Goal: Transaction & Acquisition: Purchase product/service

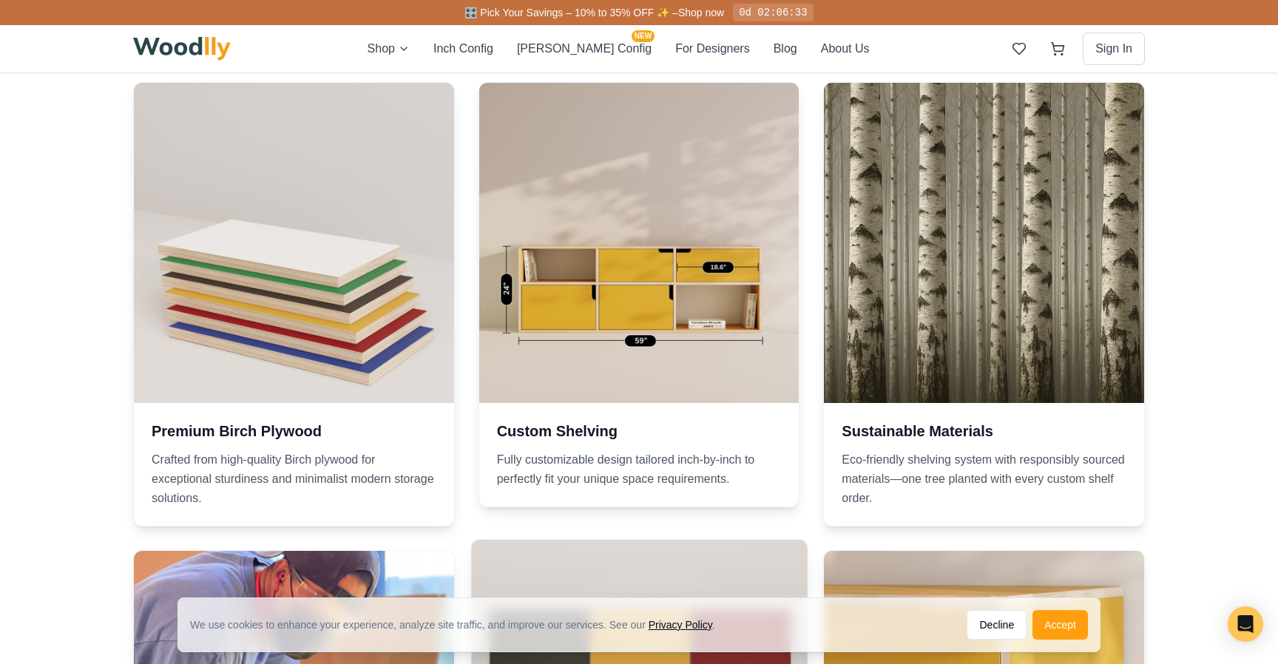
scroll to position [1124, 0]
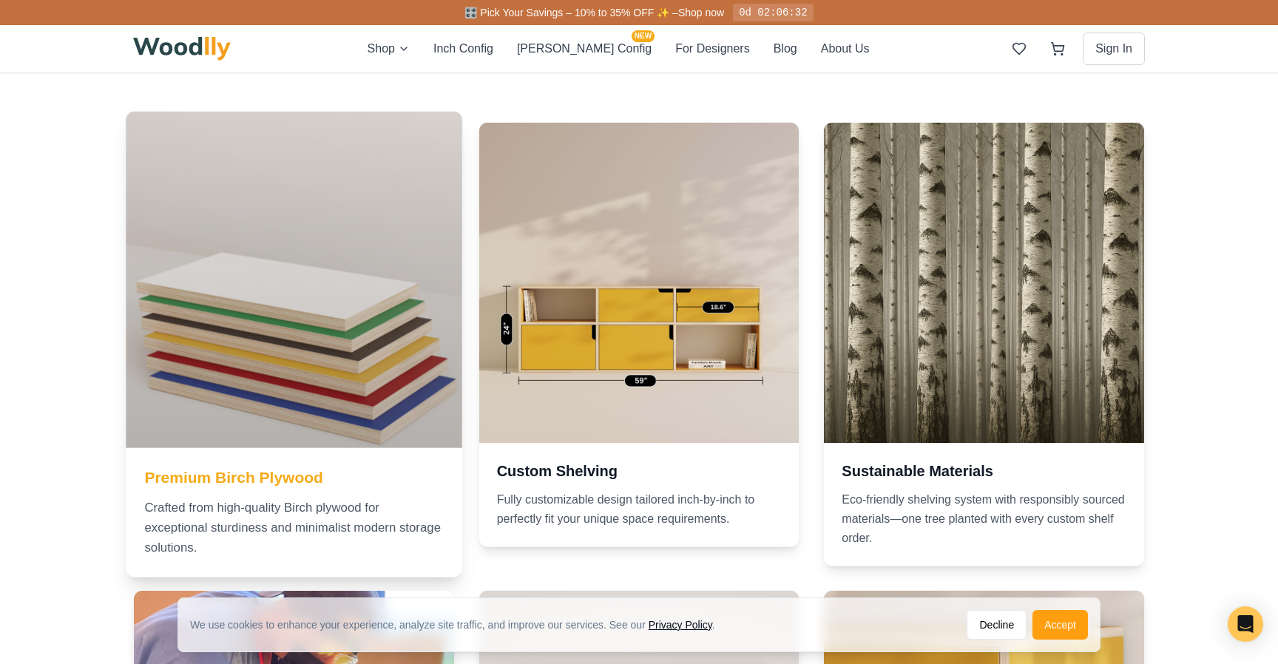
click at [360, 360] on div at bounding box center [294, 280] width 336 height 336
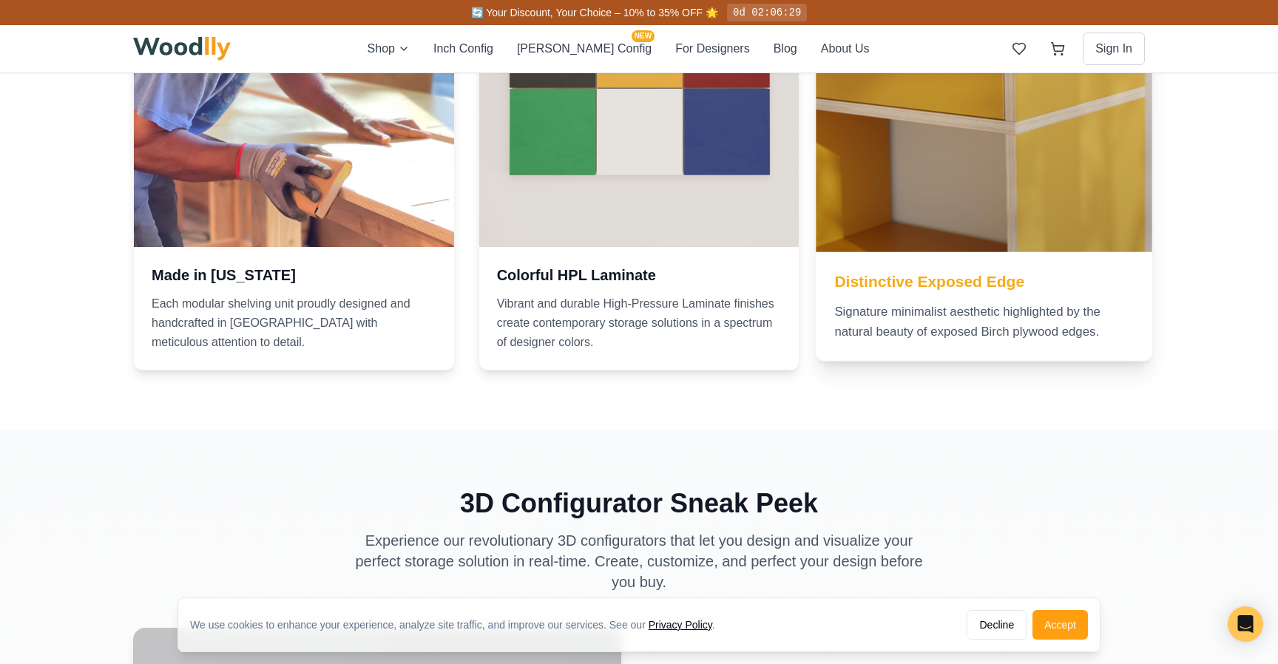
scroll to position [1645, 0]
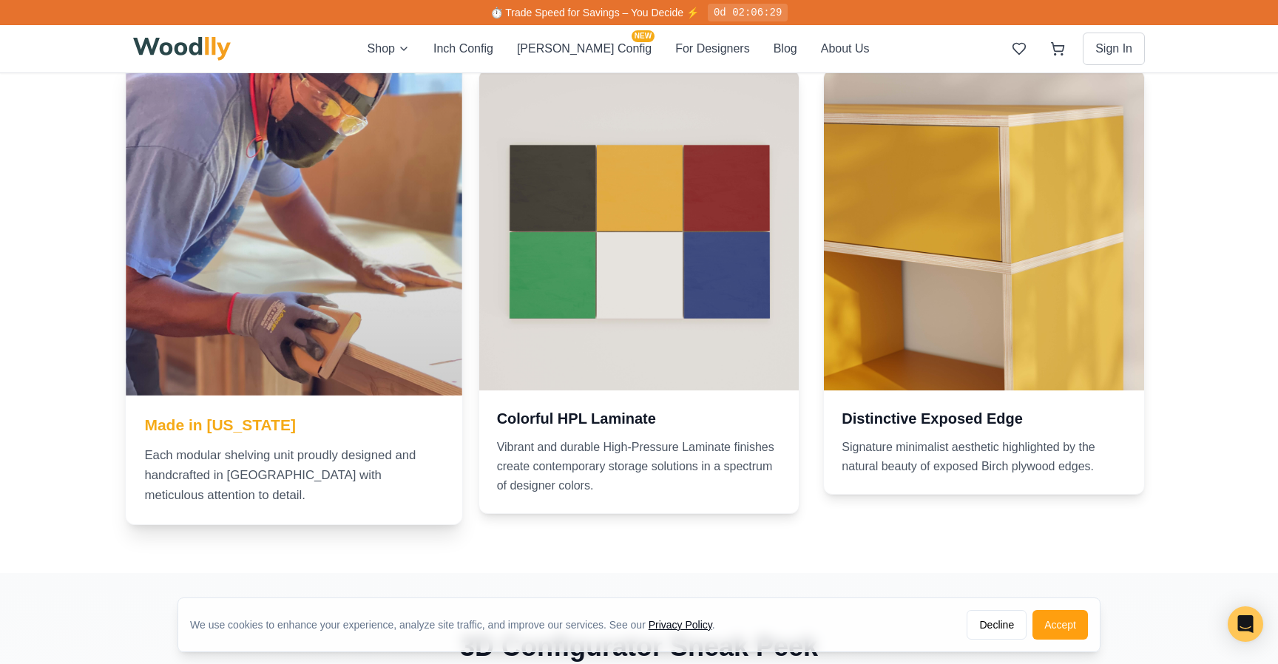
click at [286, 334] on div at bounding box center [294, 227] width 336 height 336
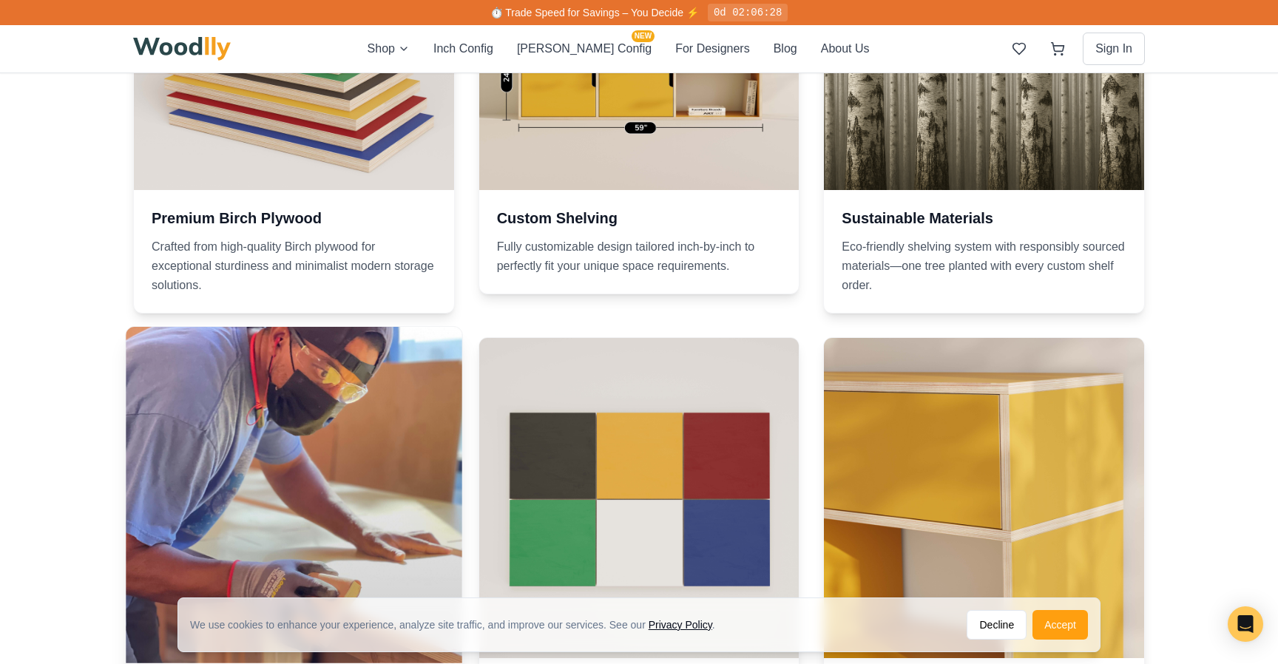
scroll to position [1125, 0]
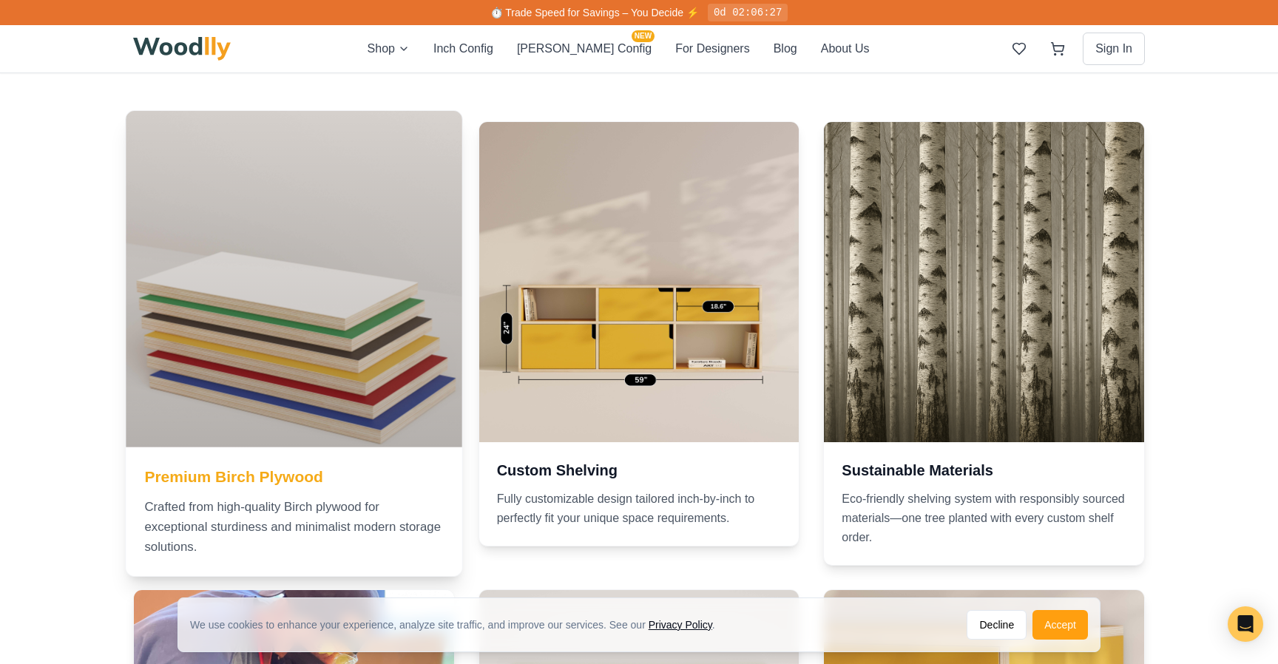
click at [274, 401] on div at bounding box center [294, 279] width 336 height 336
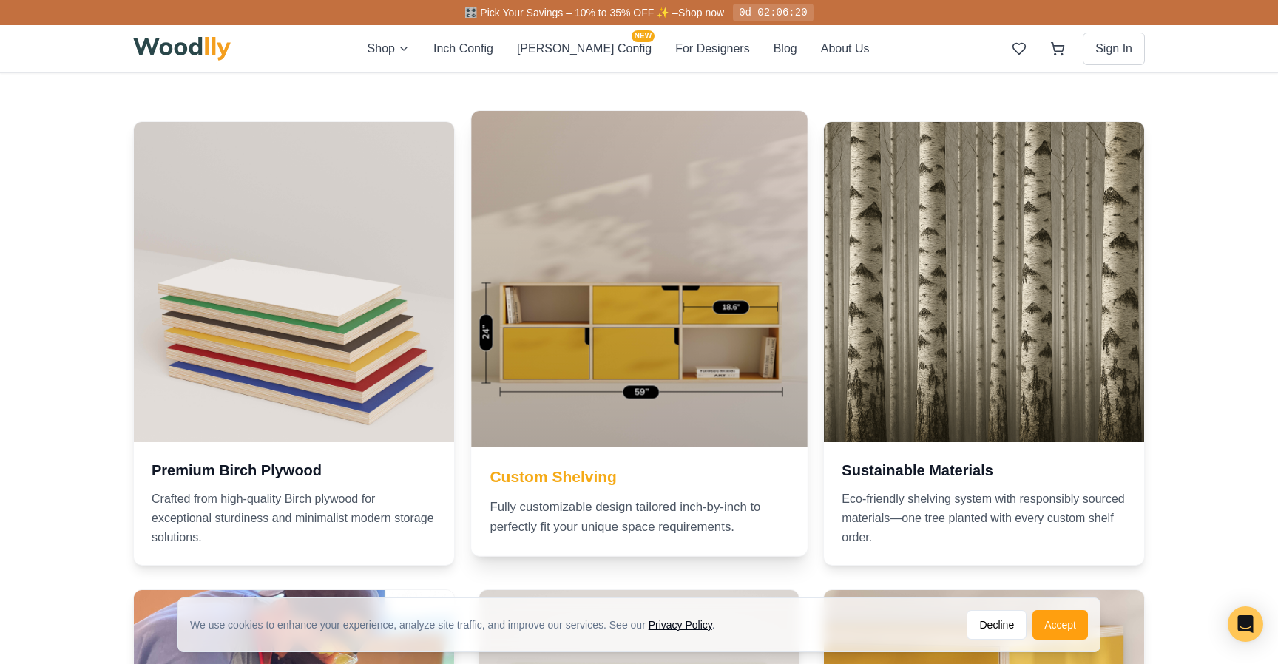
click at [654, 441] on div at bounding box center [639, 279] width 336 height 336
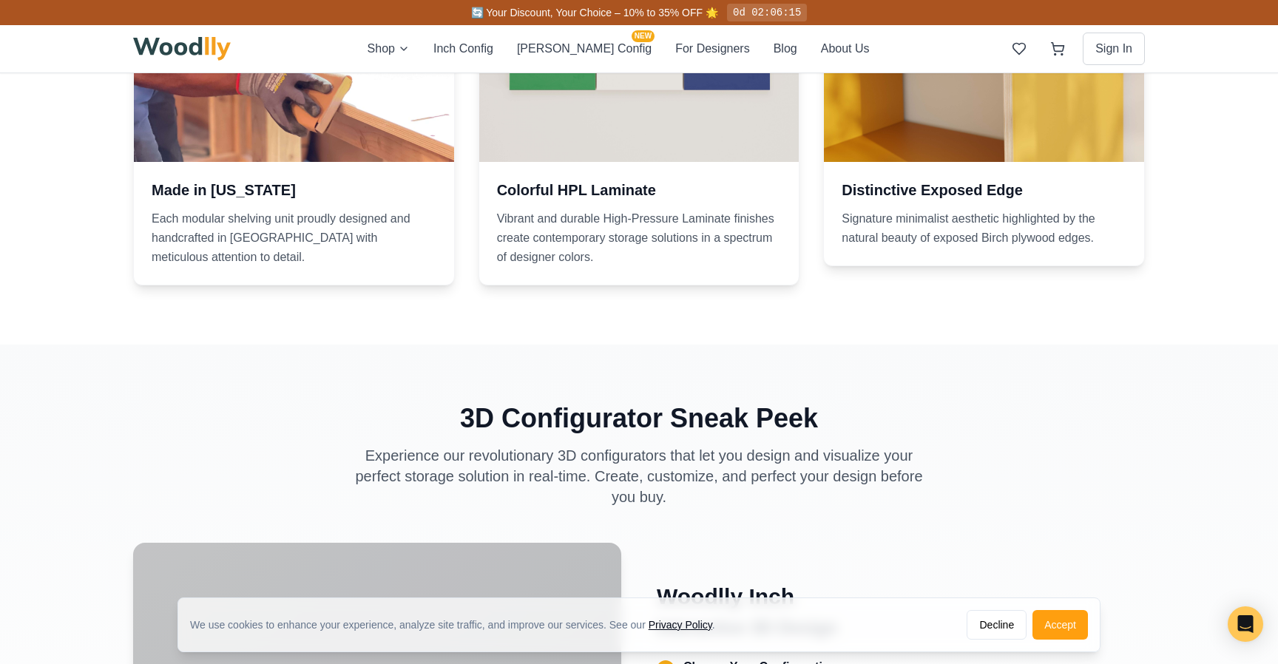
scroll to position [1812, 0]
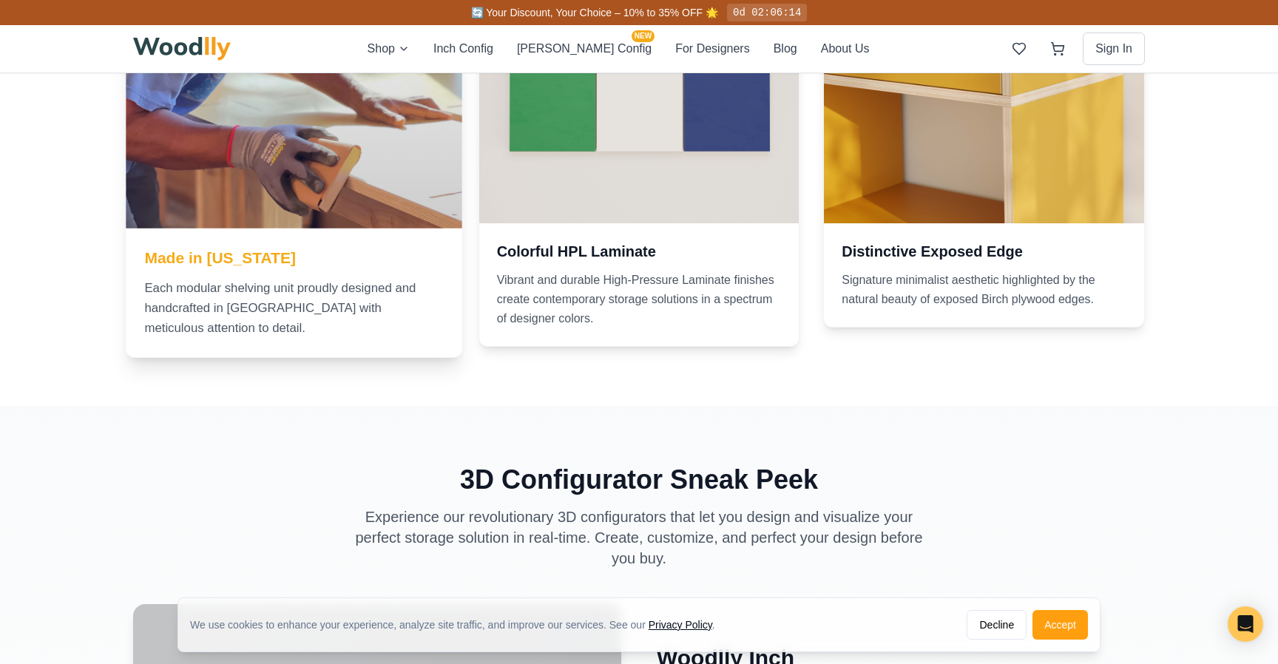
click at [307, 260] on h3 "Made in [US_STATE]" at bounding box center [293, 257] width 299 height 21
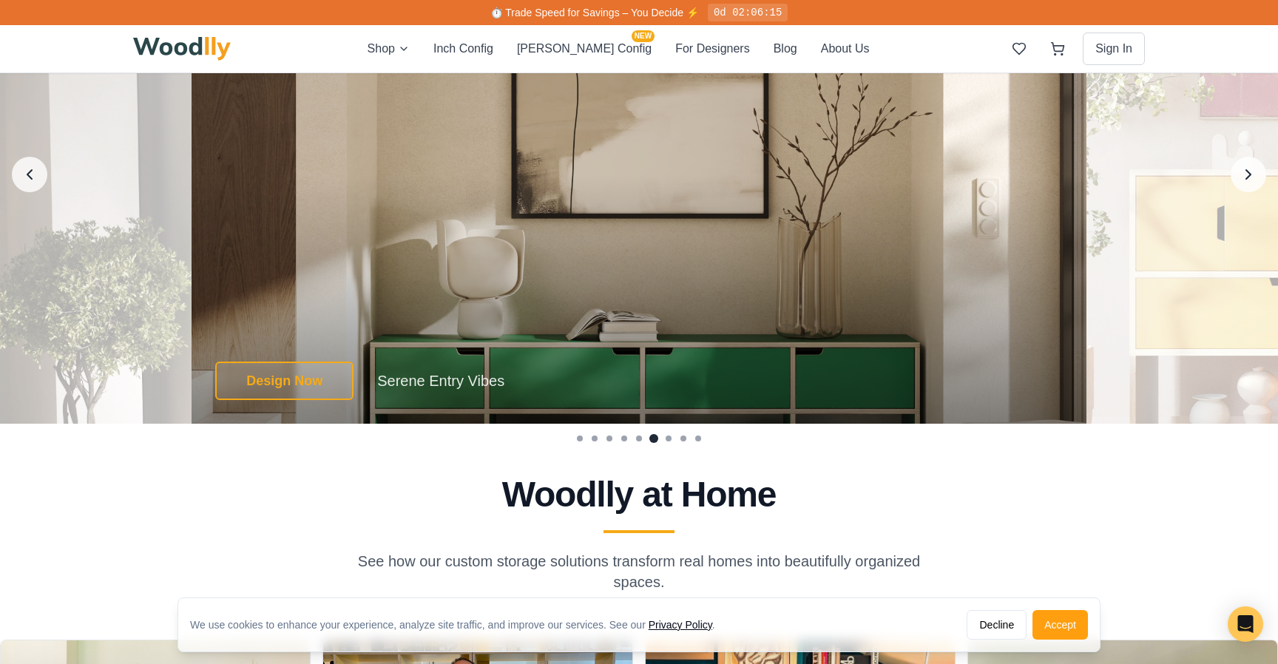
scroll to position [2968, 0]
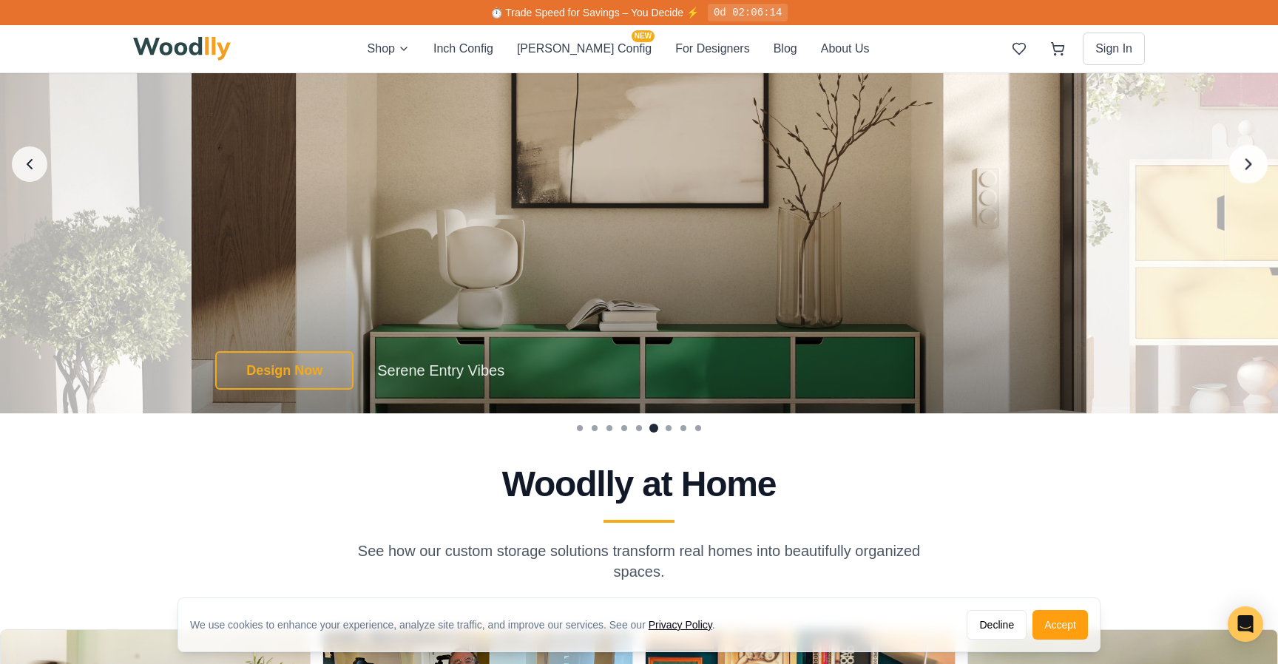
click at [1246, 172] on icon "Next image" at bounding box center [1248, 164] width 19 height 19
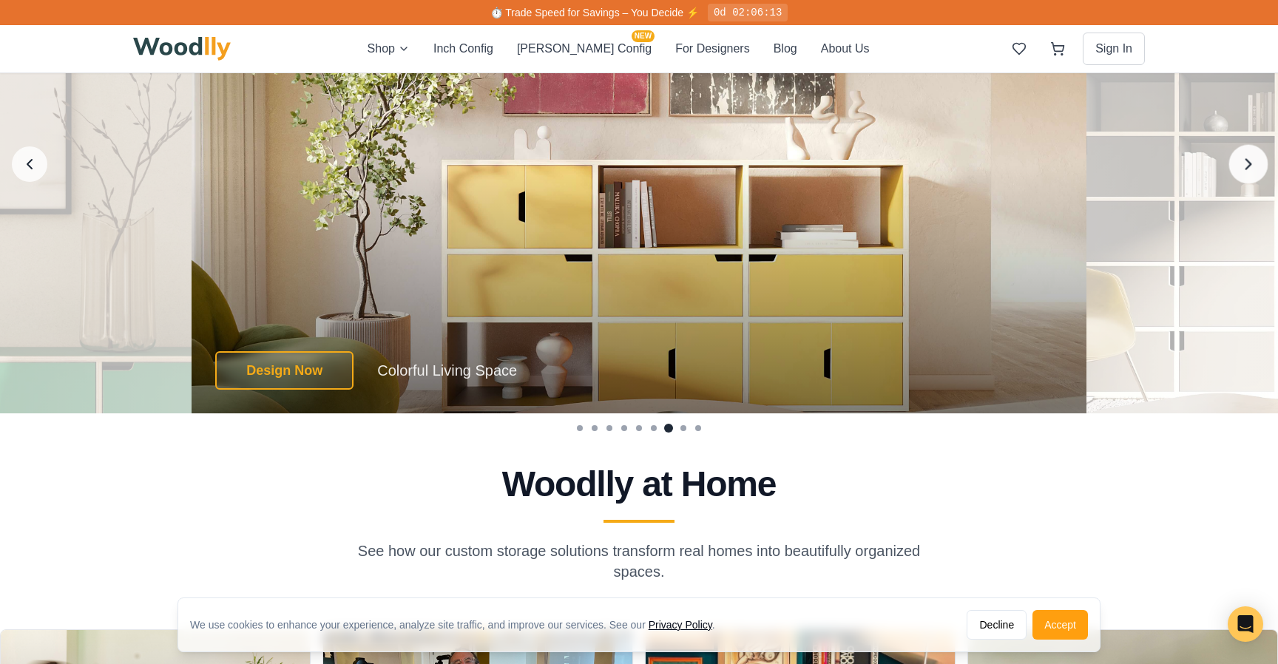
click at [1246, 172] on icon "Next image" at bounding box center [1248, 164] width 19 height 19
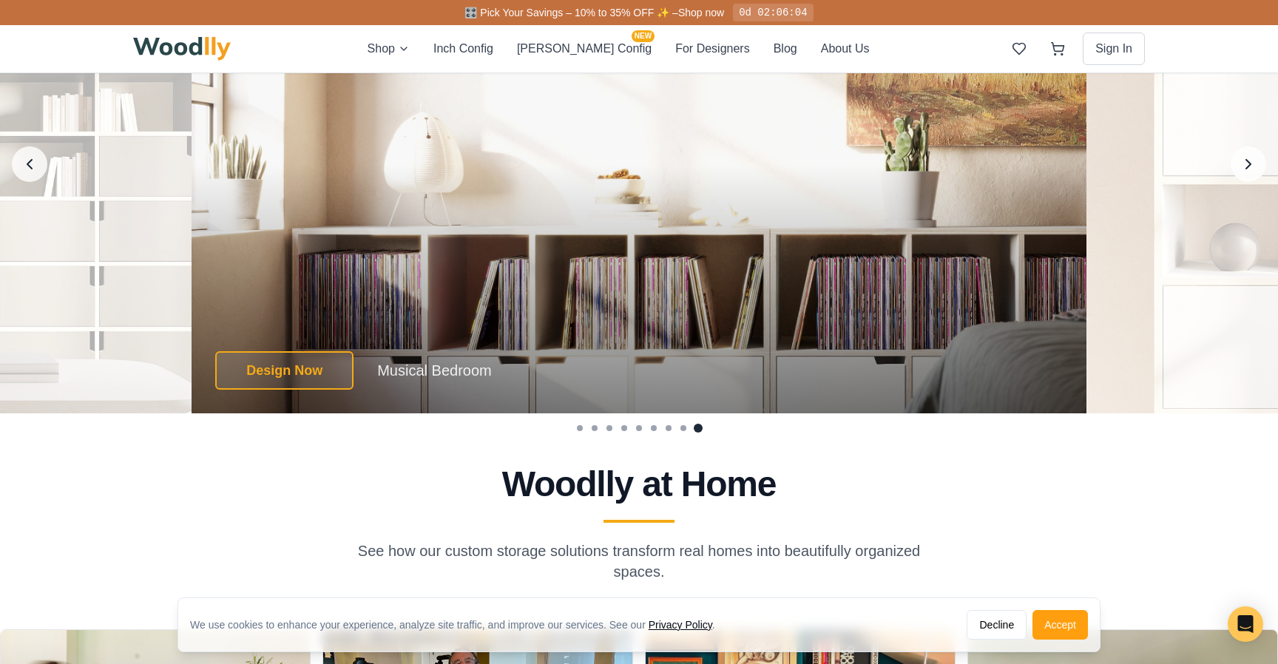
click at [907, 277] on div "Design Now Musical Bedroom Design Now Musical Bedroom Musical Bedroom Design Now" at bounding box center [639, 165] width 895 height 498
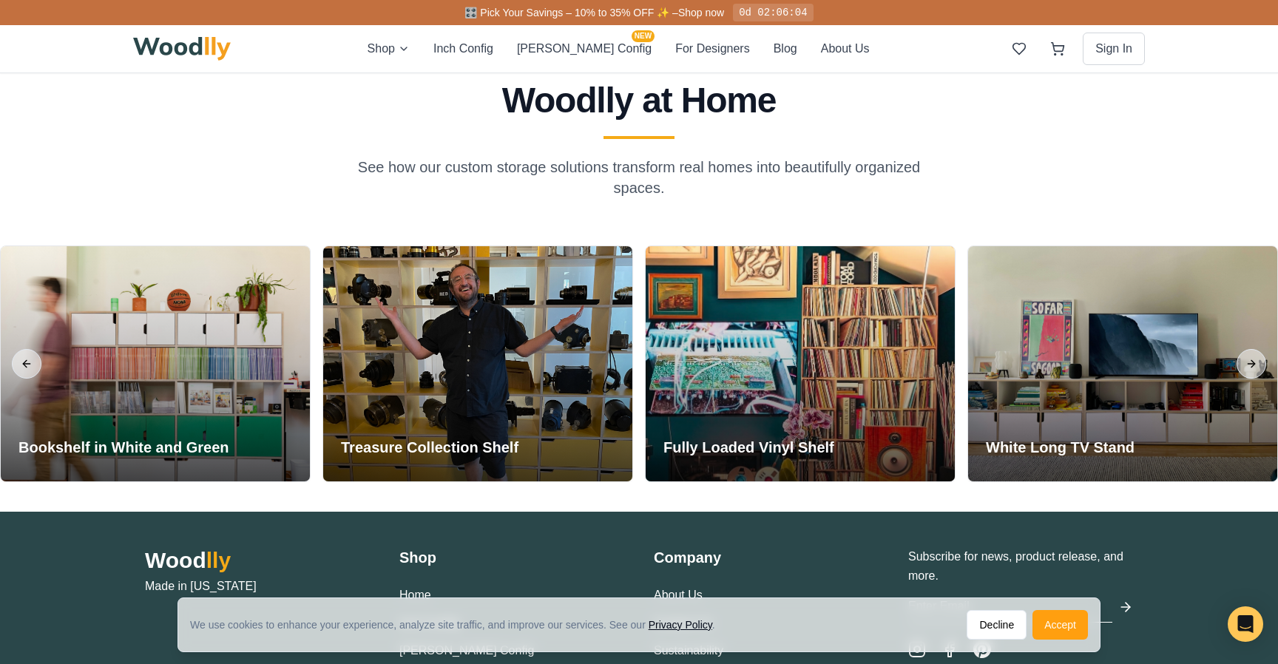
scroll to position [3430, 0]
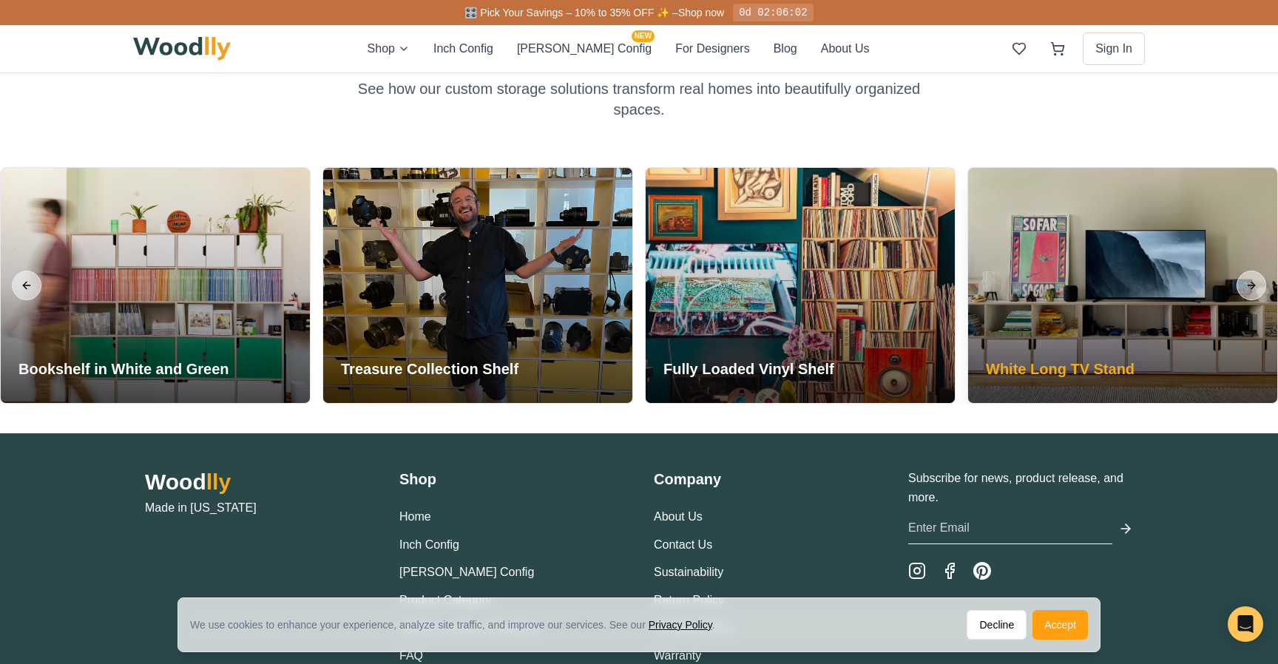
click at [1081, 302] on div at bounding box center [1122, 285] width 309 height 235
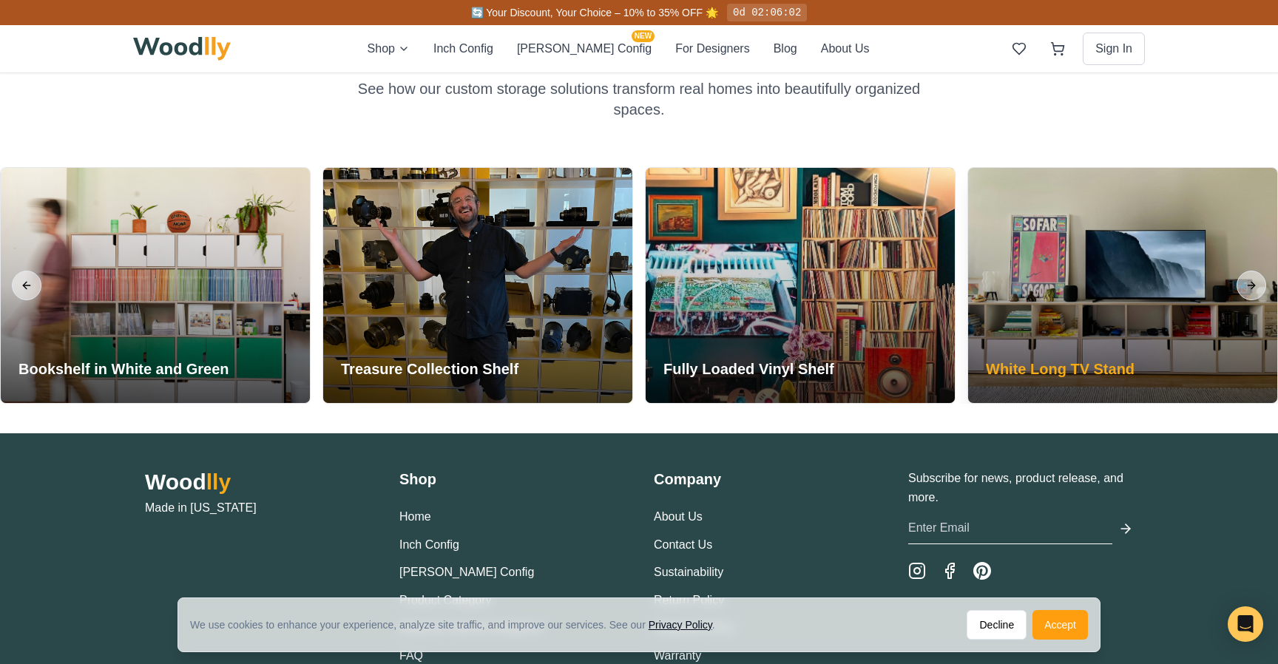
click at [1122, 338] on div at bounding box center [1122, 285] width 309 height 235
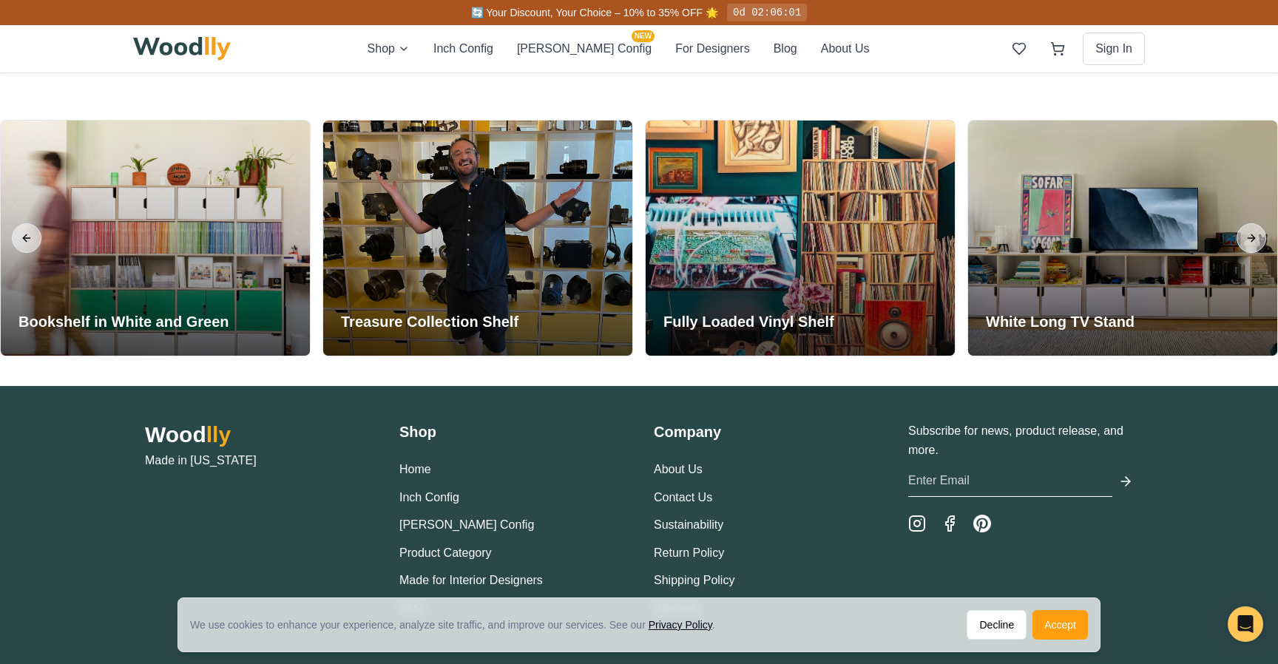
scroll to position [3528, 0]
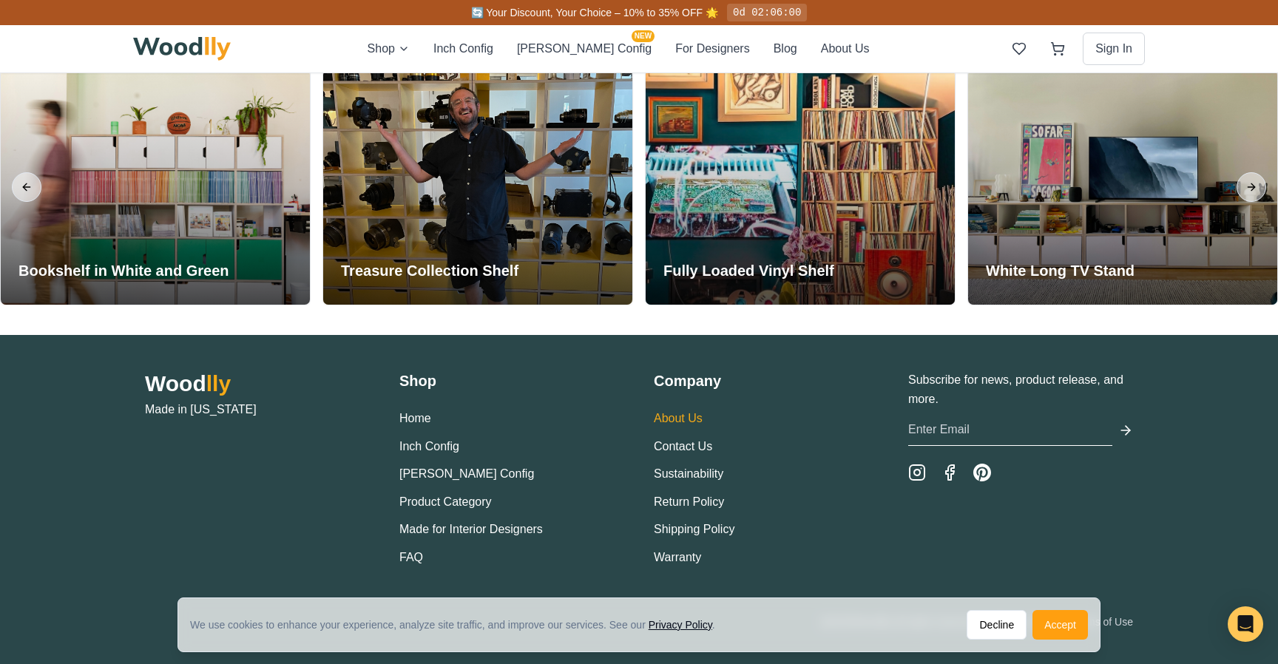
click at [686, 416] on link "About Us" at bounding box center [678, 418] width 49 height 13
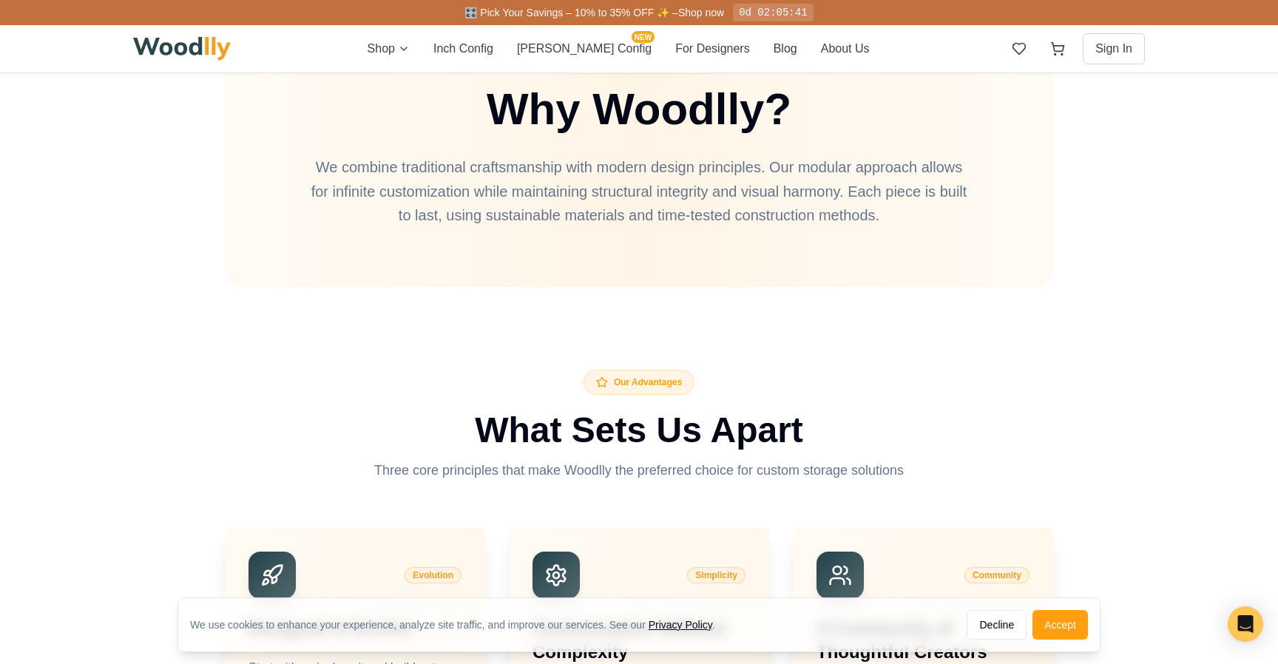
scroll to position [3048, 0]
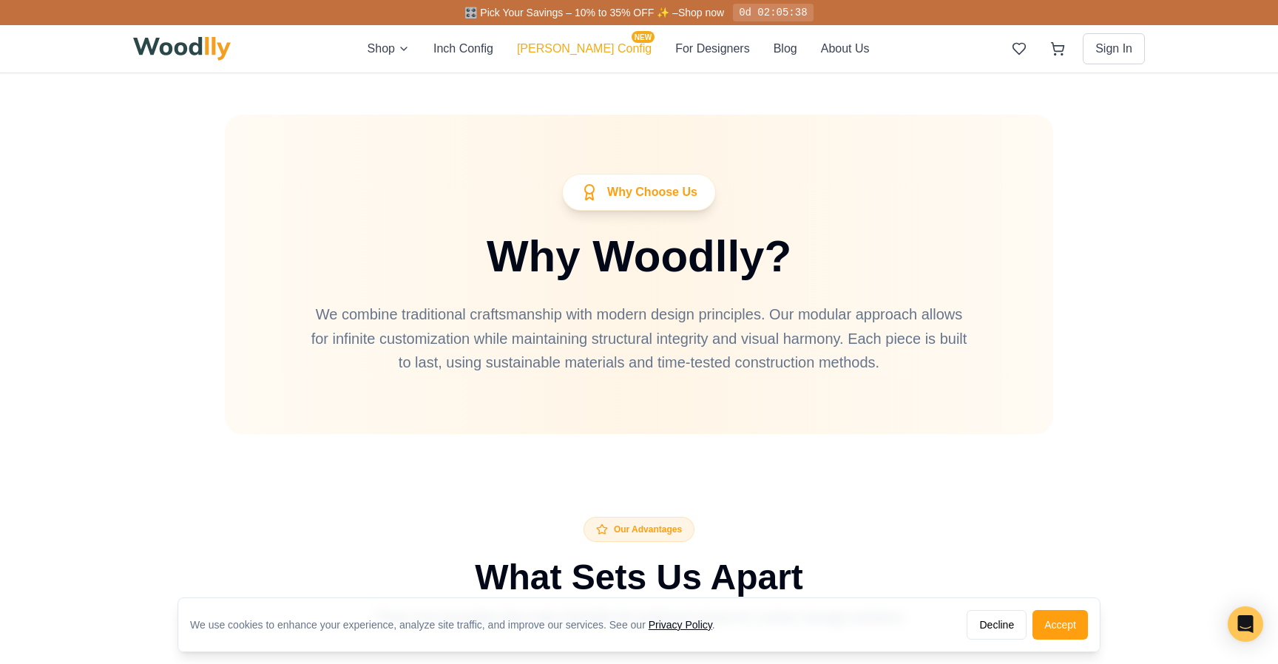
click at [566, 46] on button "[PERSON_NAME] Config NEW" at bounding box center [584, 49] width 135 height 18
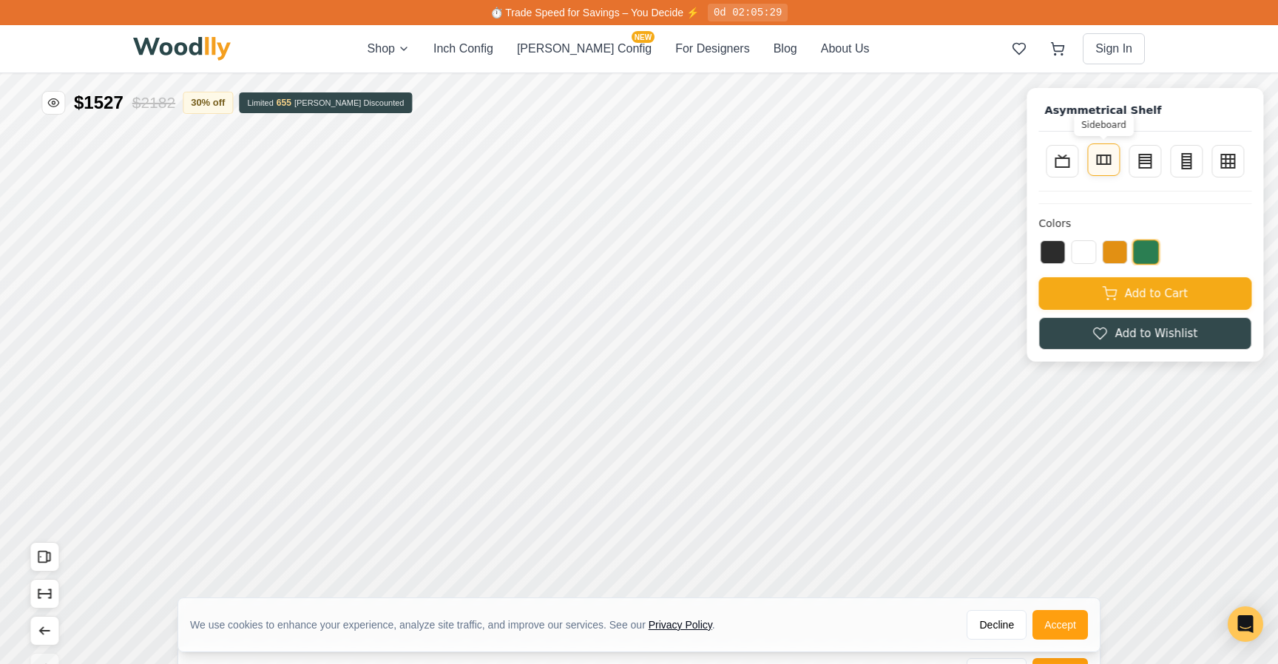
click at [1091, 165] on button "Sideboard" at bounding box center [1103, 159] width 33 height 33
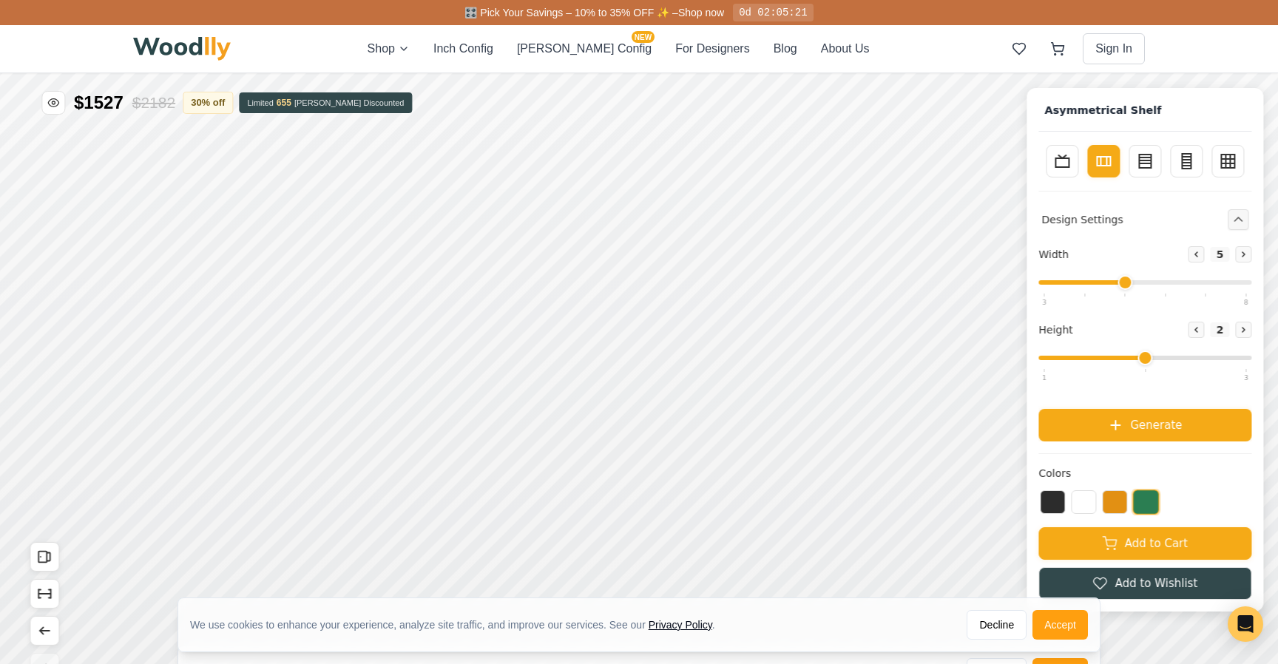
drag, startPoint x: 1085, startPoint y: 286, endPoint x: 1139, endPoint y: 286, distance: 54.0
click at [1139, 286] on div "Width Decrease 5 Increase" at bounding box center [1144, 271] width 213 height 50
drag, startPoint x: 1138, startPoint y: 286, endPoint x: 1162, endPoint y: 286, distance: 23.7
click at [1161, 286] on div "Width Decrease 5 Increase" at bounding box center [1144, 271] width 213 height 50
click at [1114, 286] on div "Width Decrease 5 Increase" at bounding box center [1144, 271] width 213 height 50
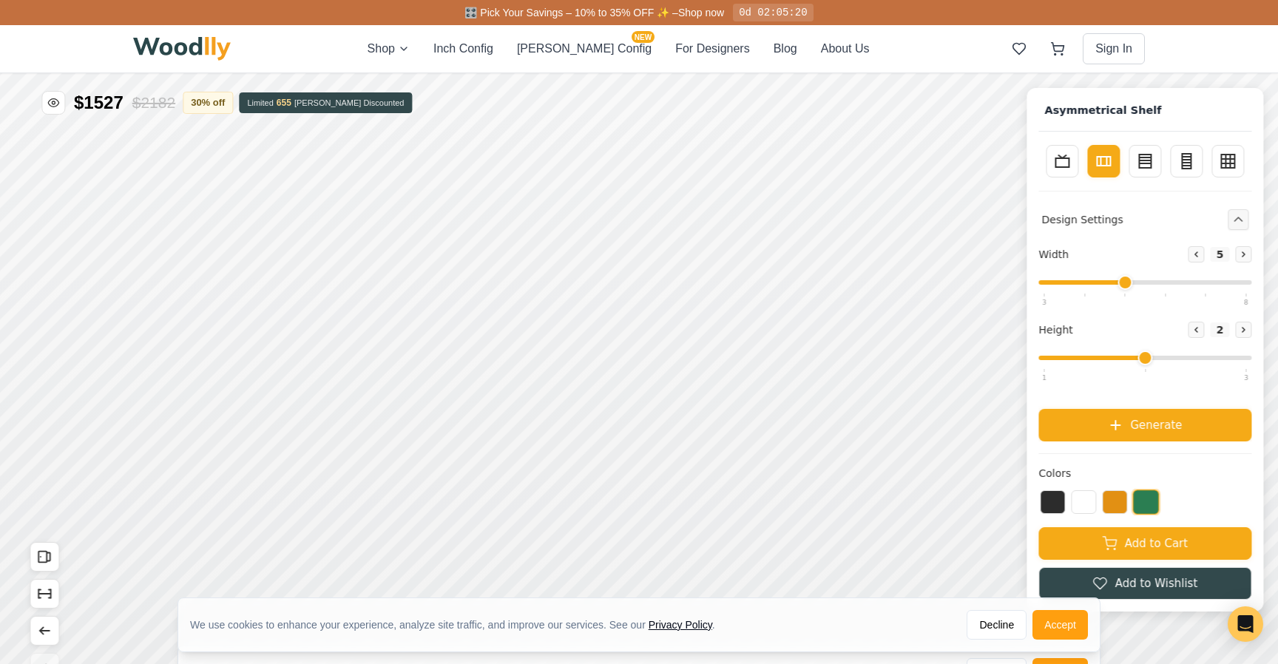
click at [1134, 286] on div "Width Decrease 5 Increase" at bounding box center [1144, 271] width 213 height 50
drag, startPoint x: 1121, startPoint y: 280, endPoint x: 1063, endPoint y: 280, distance: 57.7
type input "3"
click at [1063, 280] on input "range" at bounding box center [1144, 282] width 213 height 4
click at [1145, 160] on icon at bounding box center [1145, 160] width 18 height 18
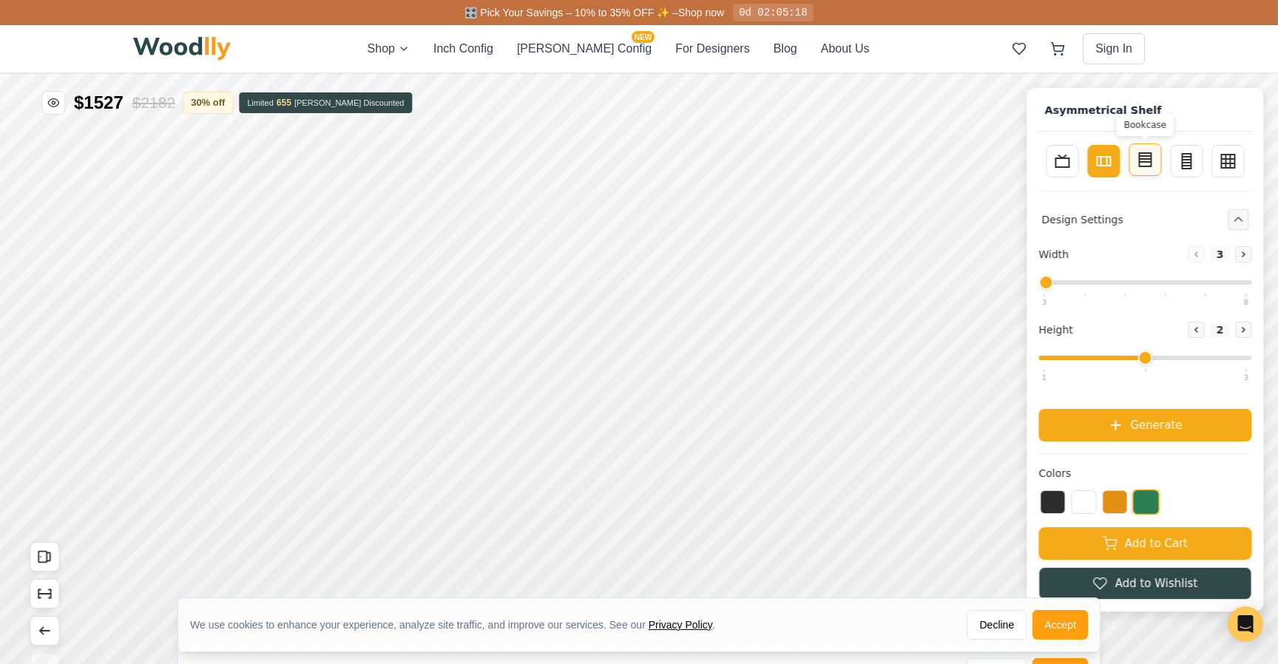
type input "4"
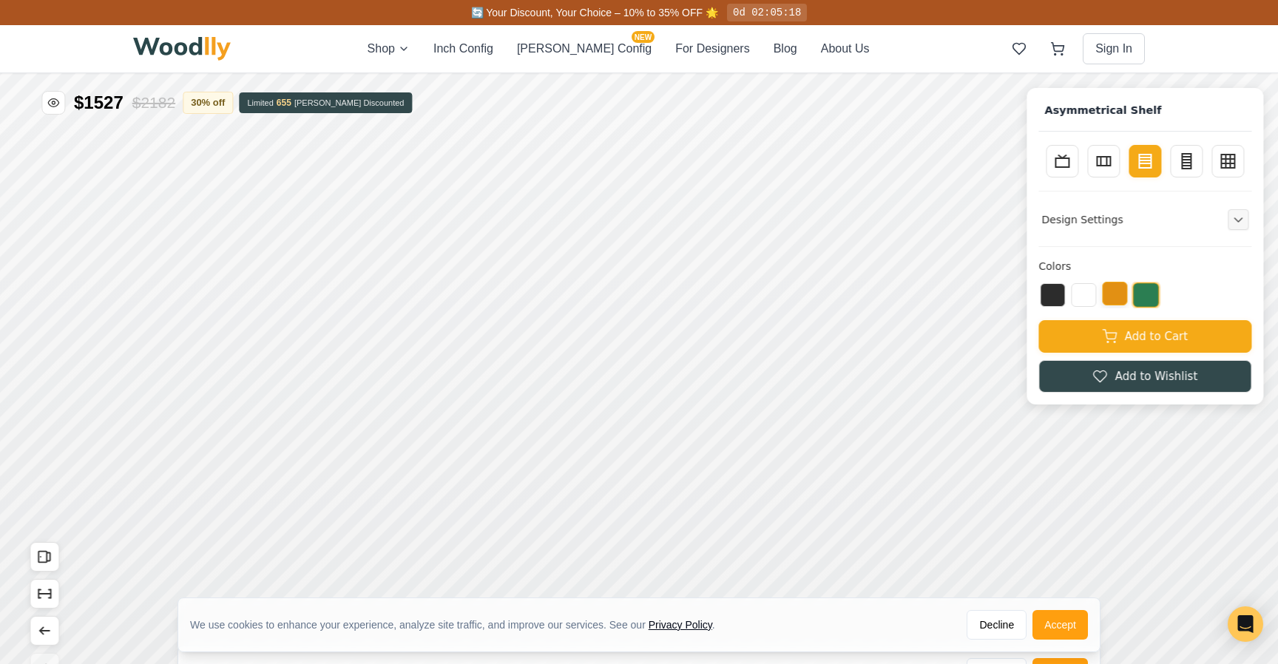
click at [1121, 295] on button at bounding box center [1114, 294] width 25 height 24
click at [1180, 156] on icon at bounding box center [1186, 160] width 18 height 18
type input "2"
type input "5"
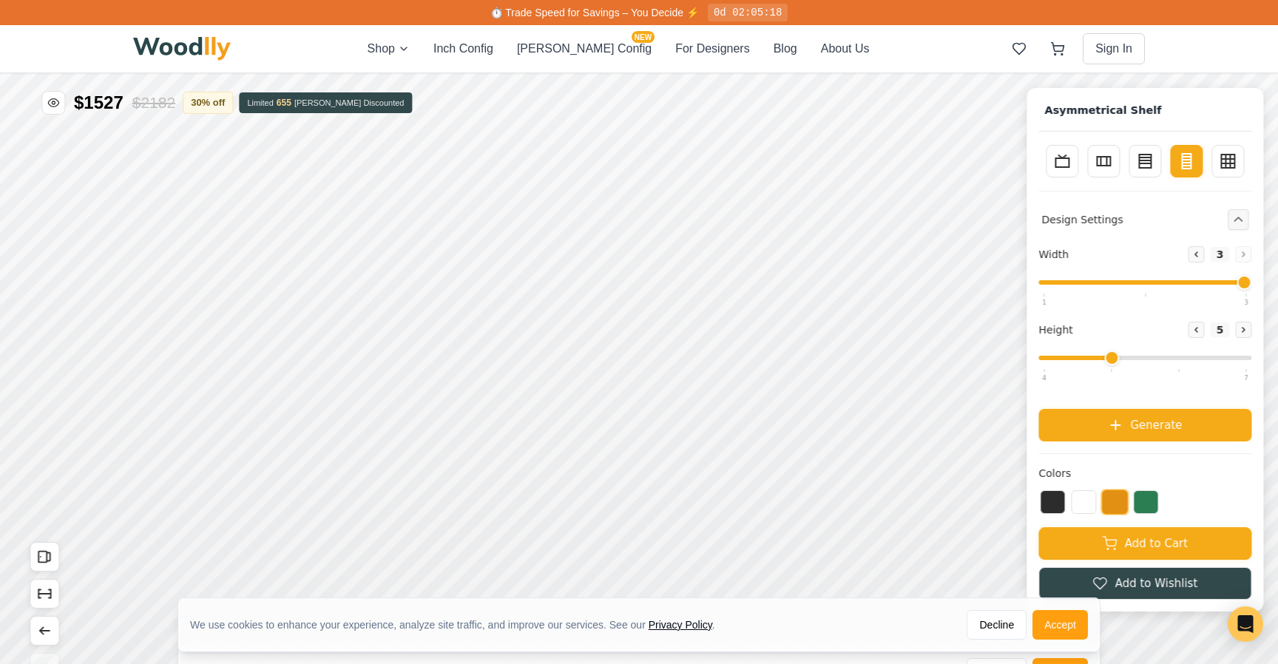
drag, startPoint x: 1146, startPoint y: 280, endPoint x: 1210, endPoint y: 280, distance: 63.6
type input "3"
click at [1210, 280] on input "range" at bounding box center [1144, 282] width 213 height 4
drag, startPoint x: 1110, startPoint y: 358, endPoint x: 1171, endPoint y: 358, distance: 61.4
type input "6"
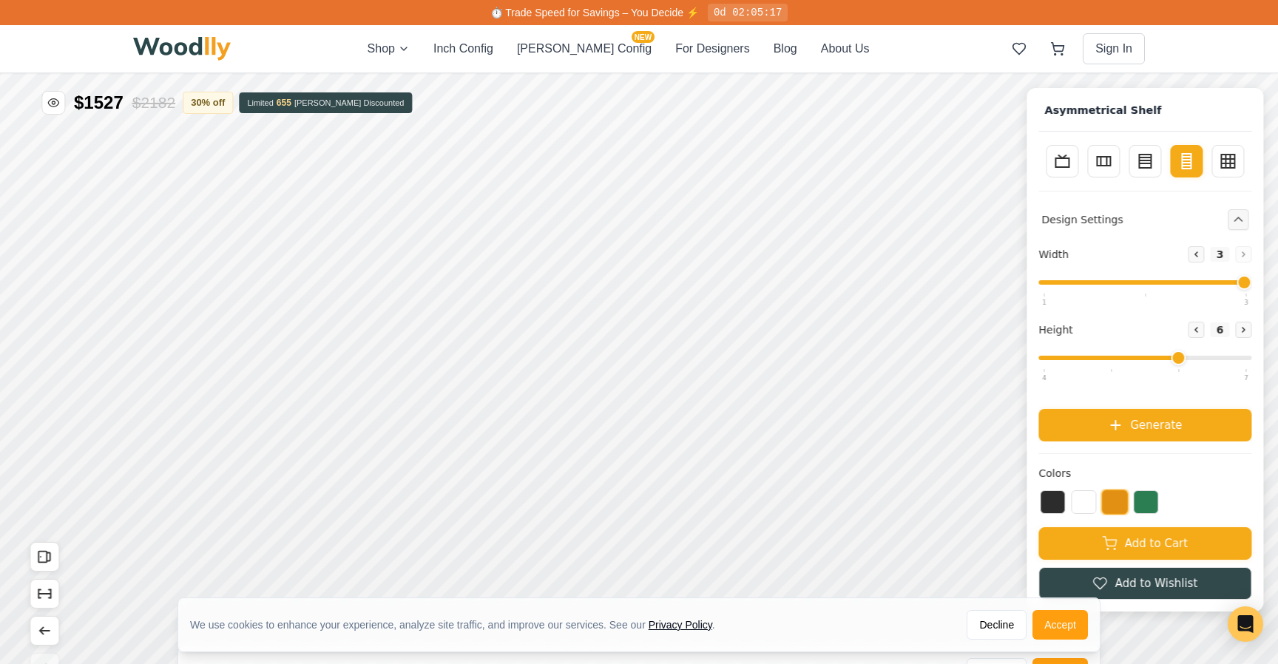
click at [1171, 358] on input "range" at bounding box center [1144, 358] width 213 height 4
click at [493, 47] on button "Inch Config" at bounding box center [463, 49] width 60 height 18
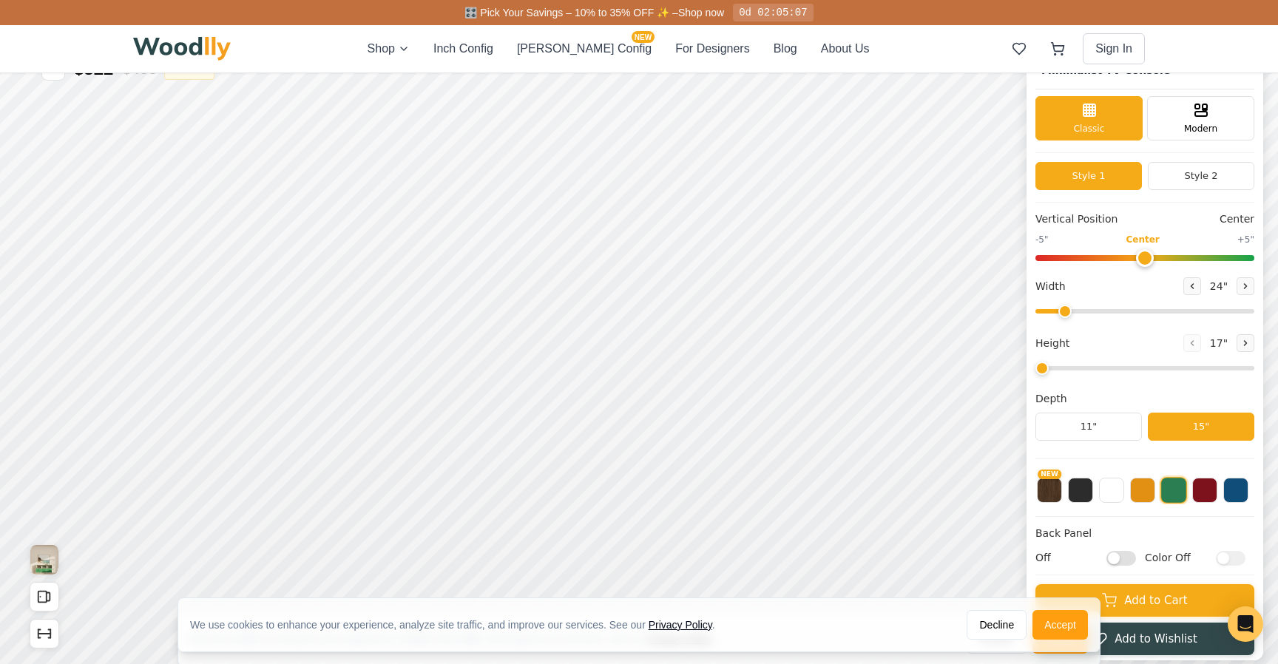
type input "63"
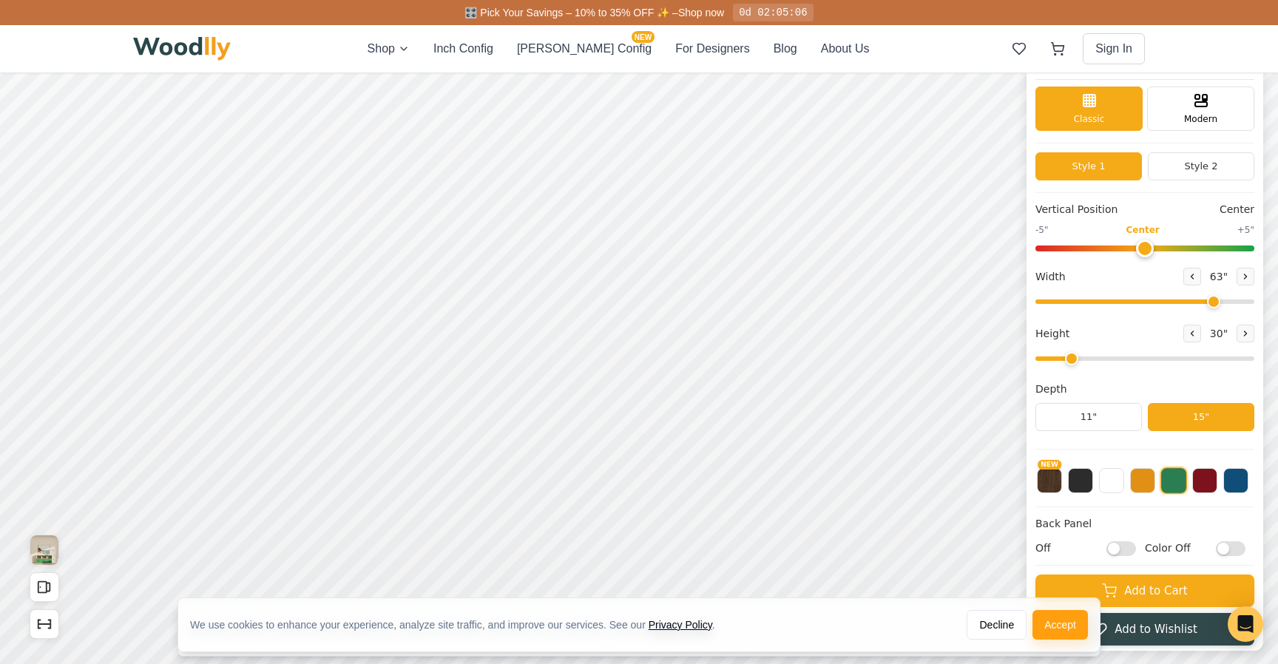
scroll to position [43, 0]
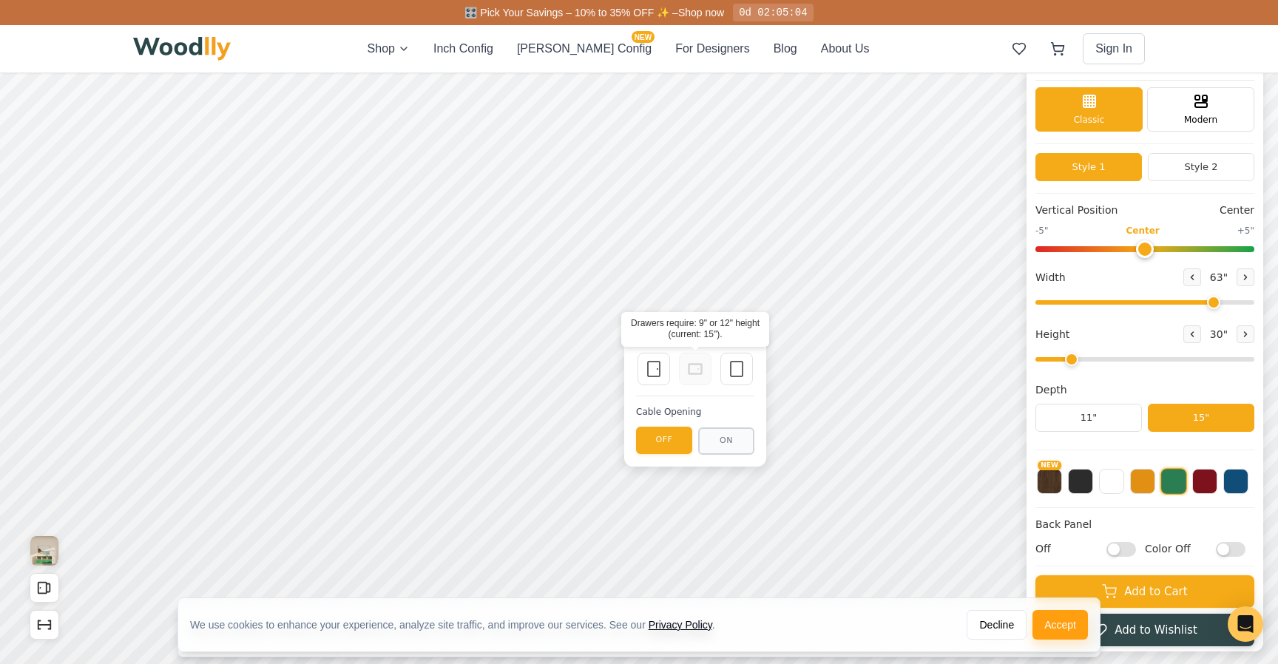
click at [700, 371] on icon at bounding box center [695, 369] width 18 height 18
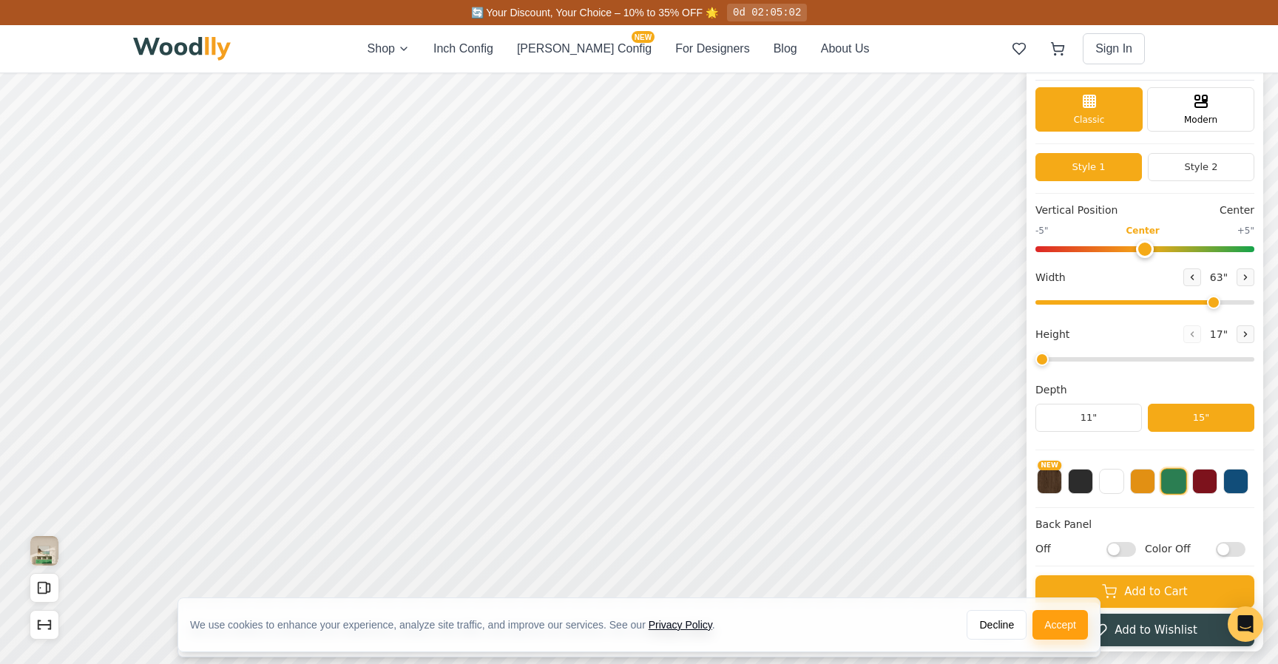
drag, startPoint x: 1065, startPoint y: 364, endPoint x: 1035, endPoint y: 364, distance: 30.3
click at [1035, 362] on input "range" at bounding box center [1144, 359] width 219 height 4
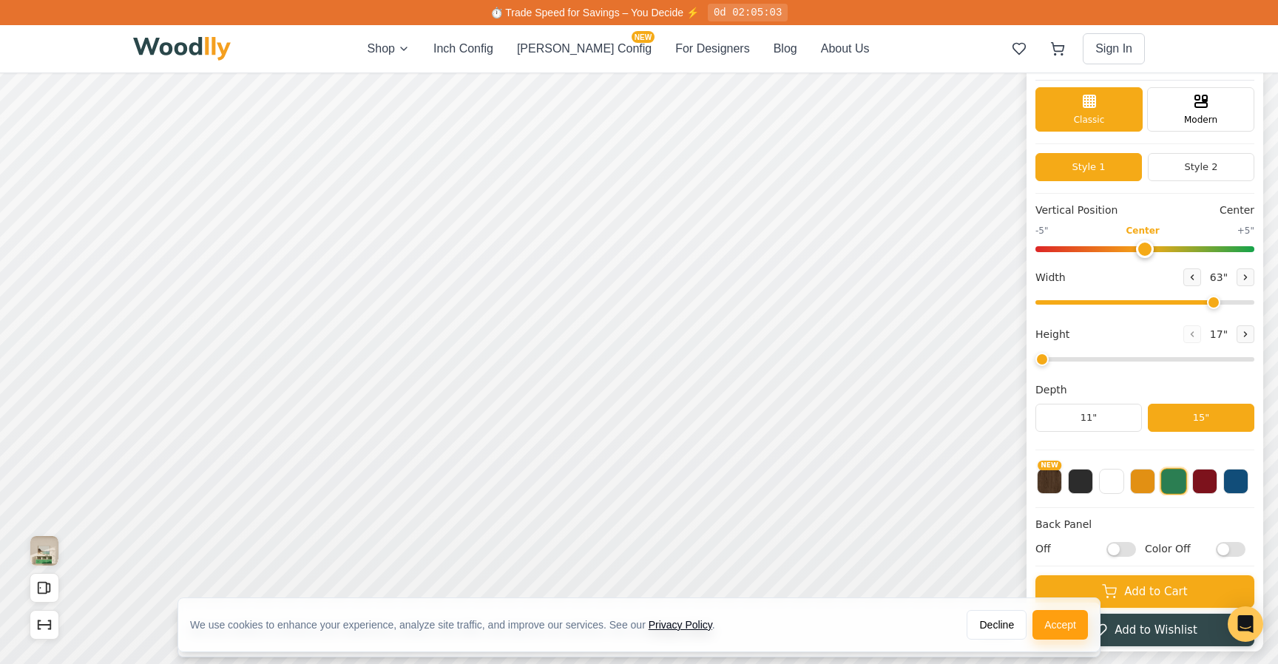
scroll to position [0, 0]
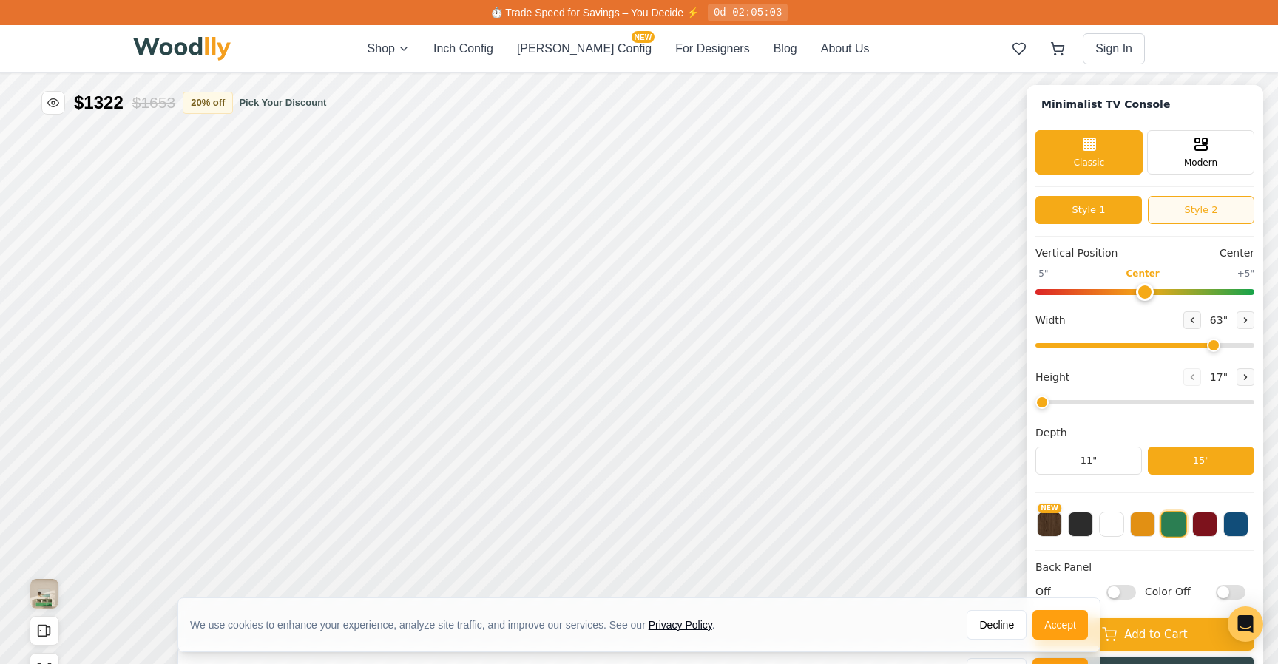
click at [1177, 209] on button "Style 2" at bounding box center [1201, 210] width 106 height 28
click at [1122, 203] on button "Style 1" at bounding box center [1088, 210] width 106 height 28
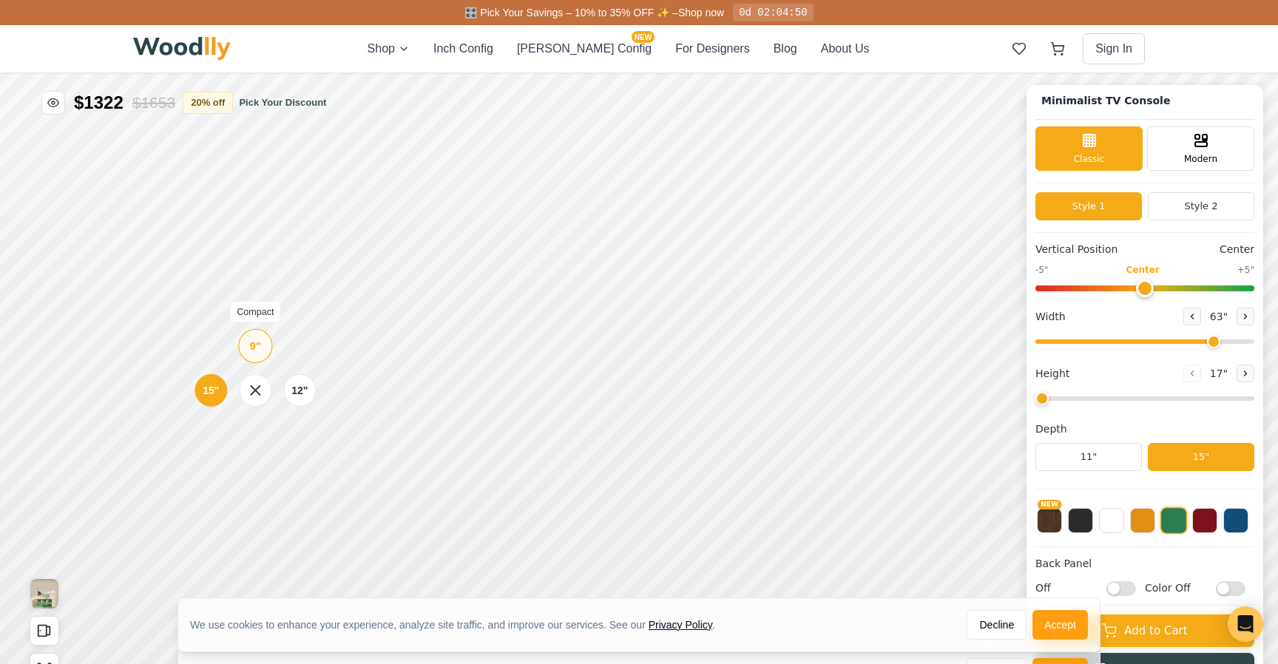
click at [255, 359] on div "9" Compact" at bounding box center [255, 346] width 34 height 34
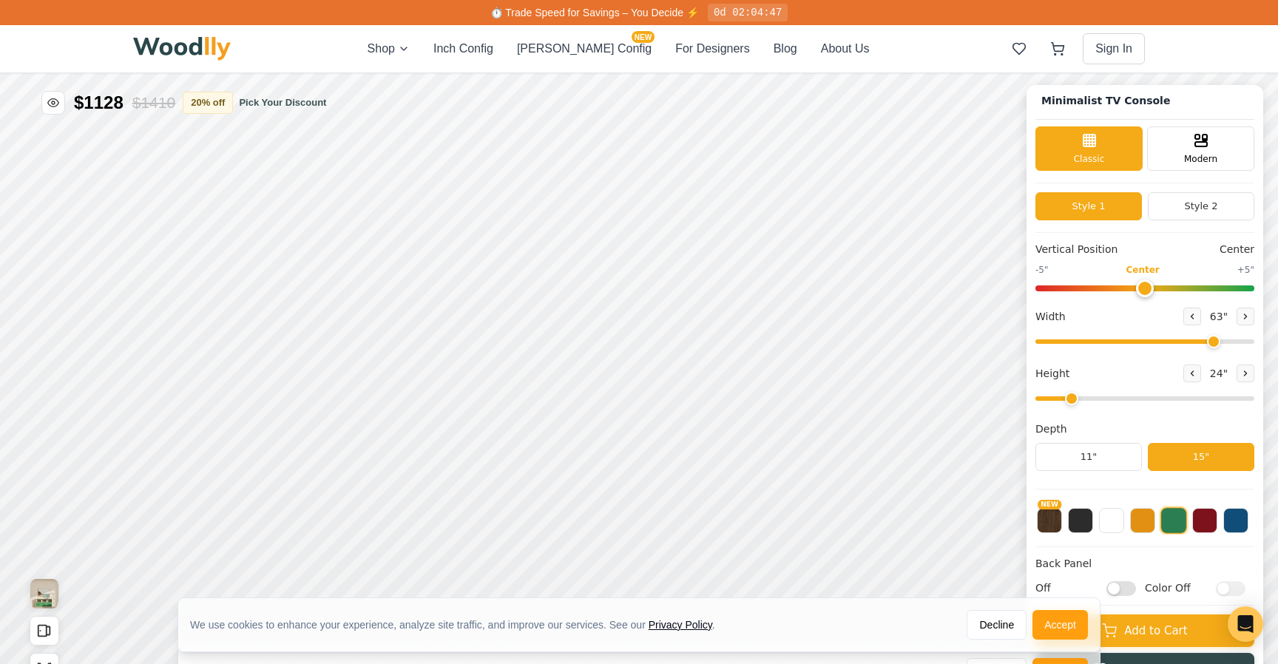
drag, startPoint x: 1046, startPoint y: 398, endPoint x: 1072, endPoint y: 396, distance: 26.7
type input "2"
click at [1072, 396] on input "range" at bounding box center [1144, 398] width 219 height 4
click at [274, 302] on div "9"" at bounding box center [271, 309] width 11 height 16
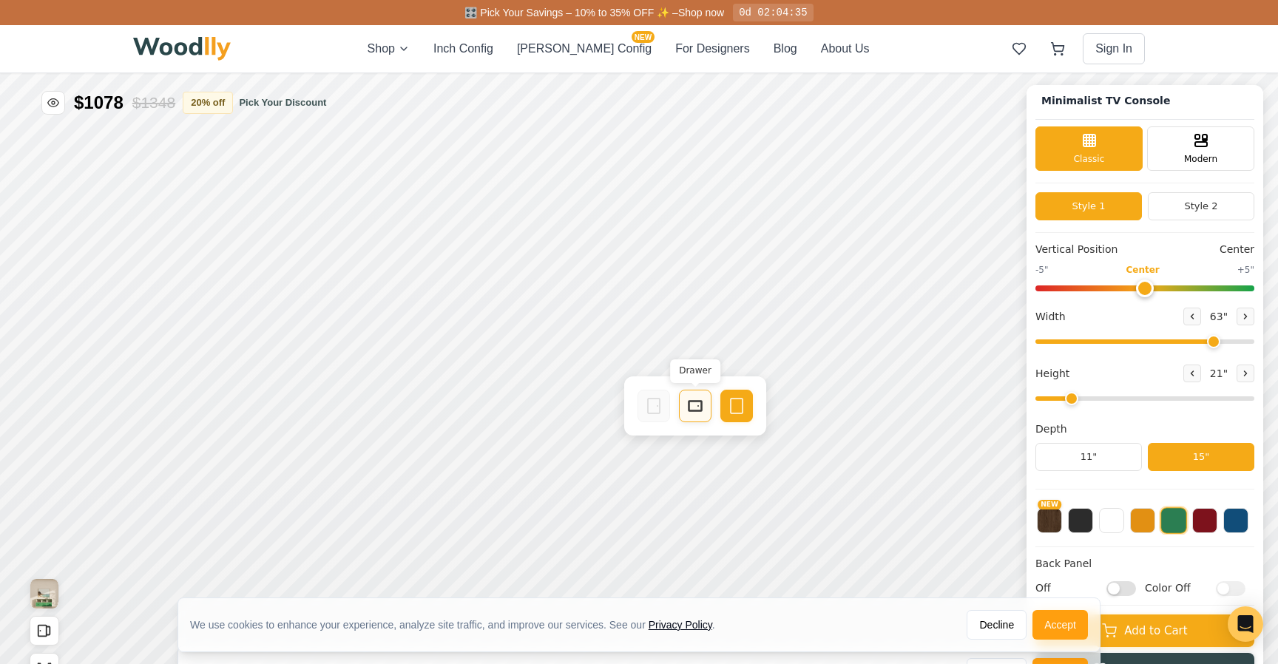
click at [683, 414] on div "Drawer" at bounding box center [695, 406] width 33 height 33
click at [828, 411] on div "Drawer" at bounding box center [843, 406] width 33 height 33
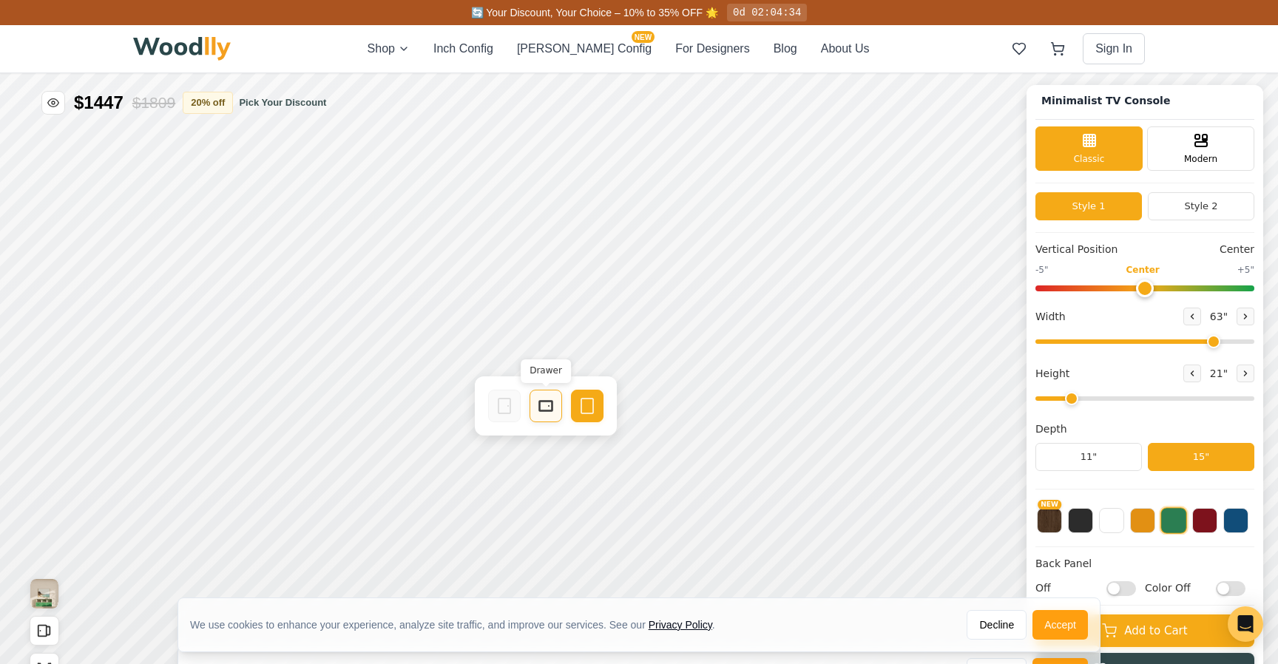
click at [557, 406] on div "Drawer" at bounding box center [546, 406] width 33 height 33
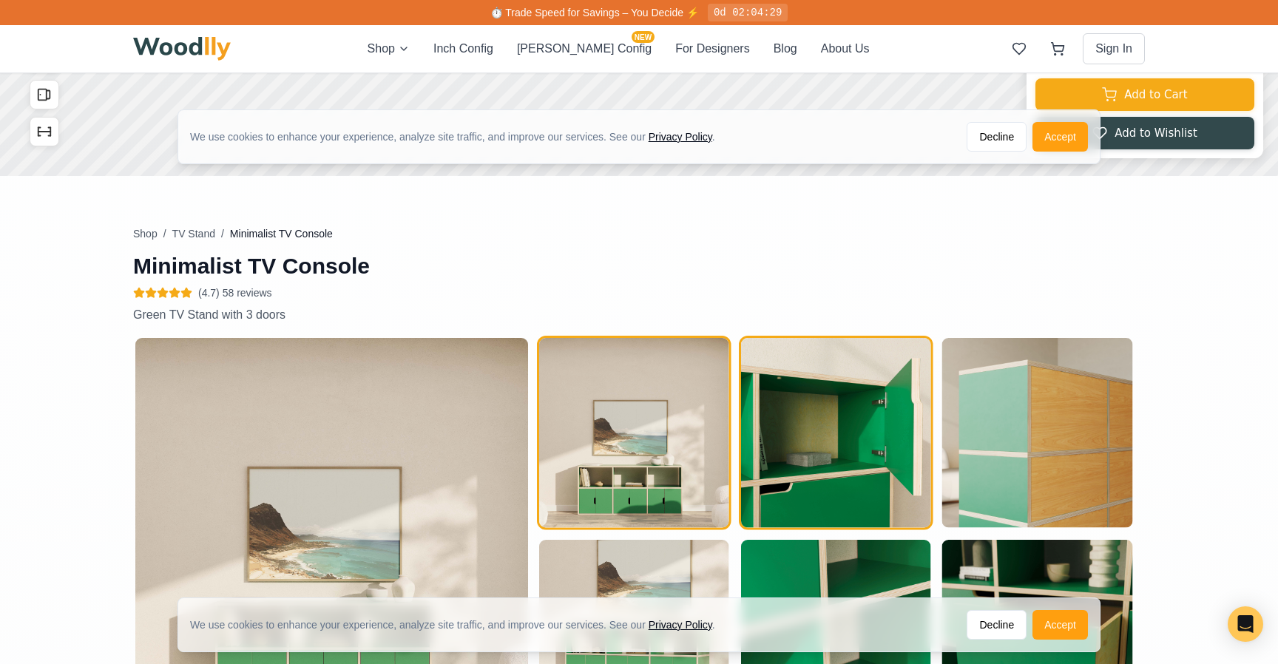
scroll to position [699, 0]
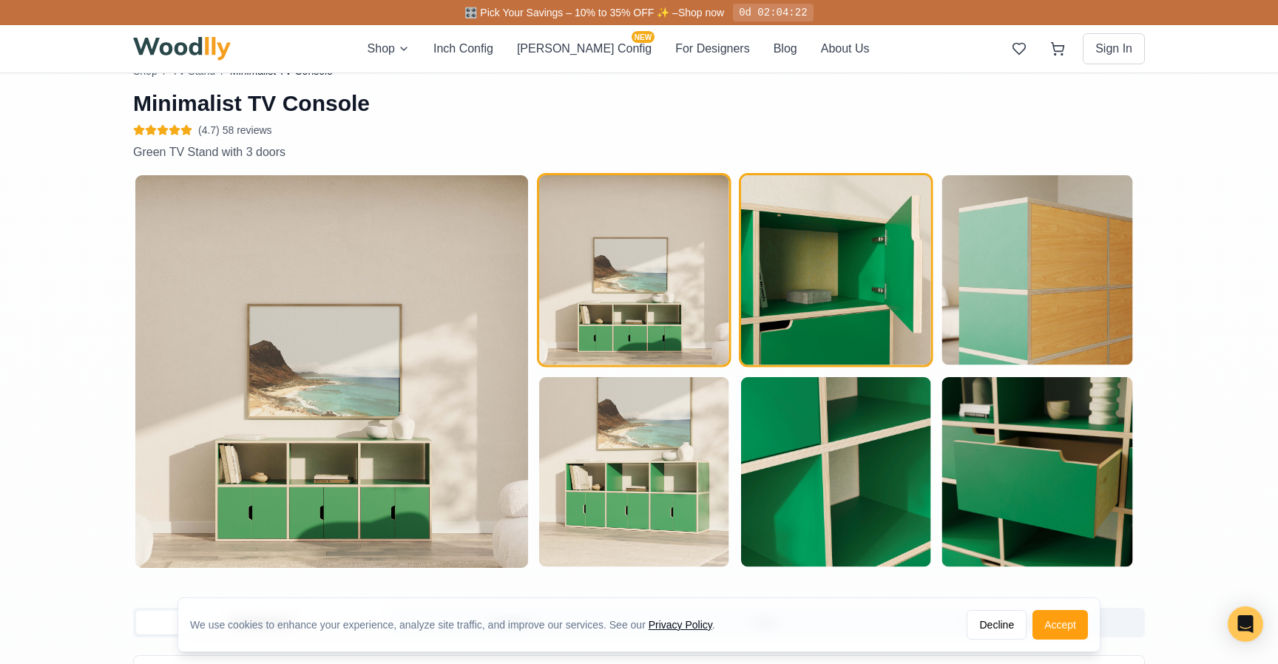
click at [897, 305] on img "button" at bounding box center [836, 270] width 190 height 190
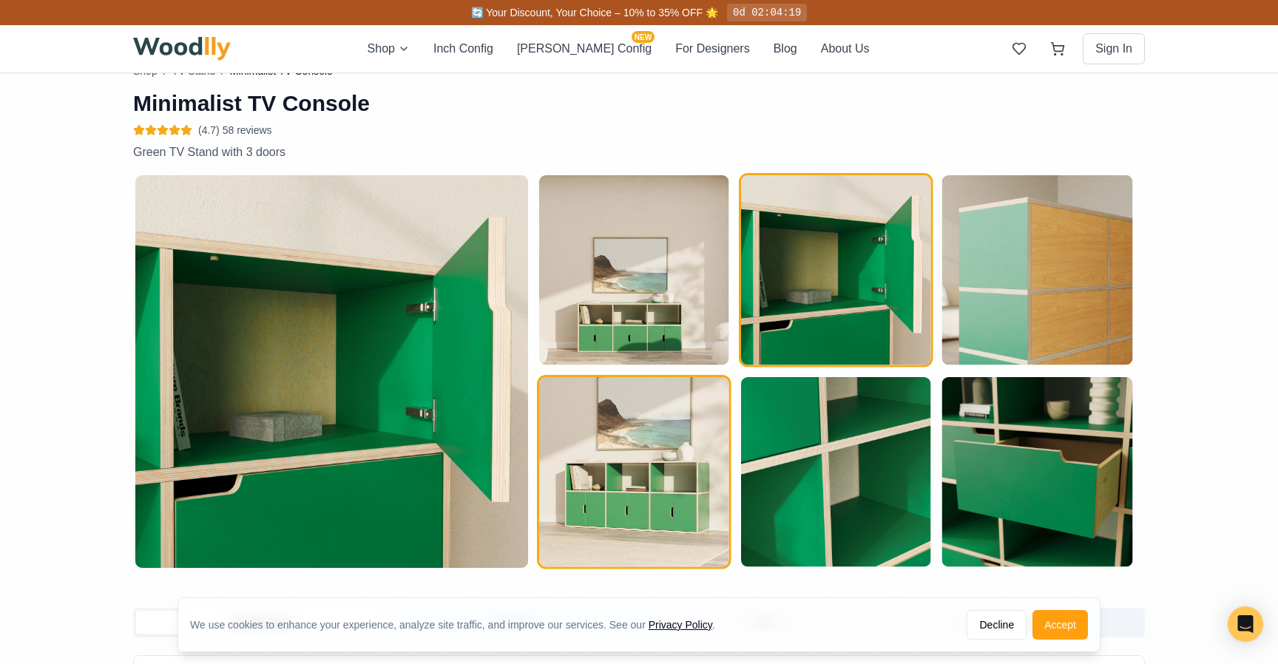
click at [631, 452] on img "button" at bounding box center [634, 472] width 190 height 190
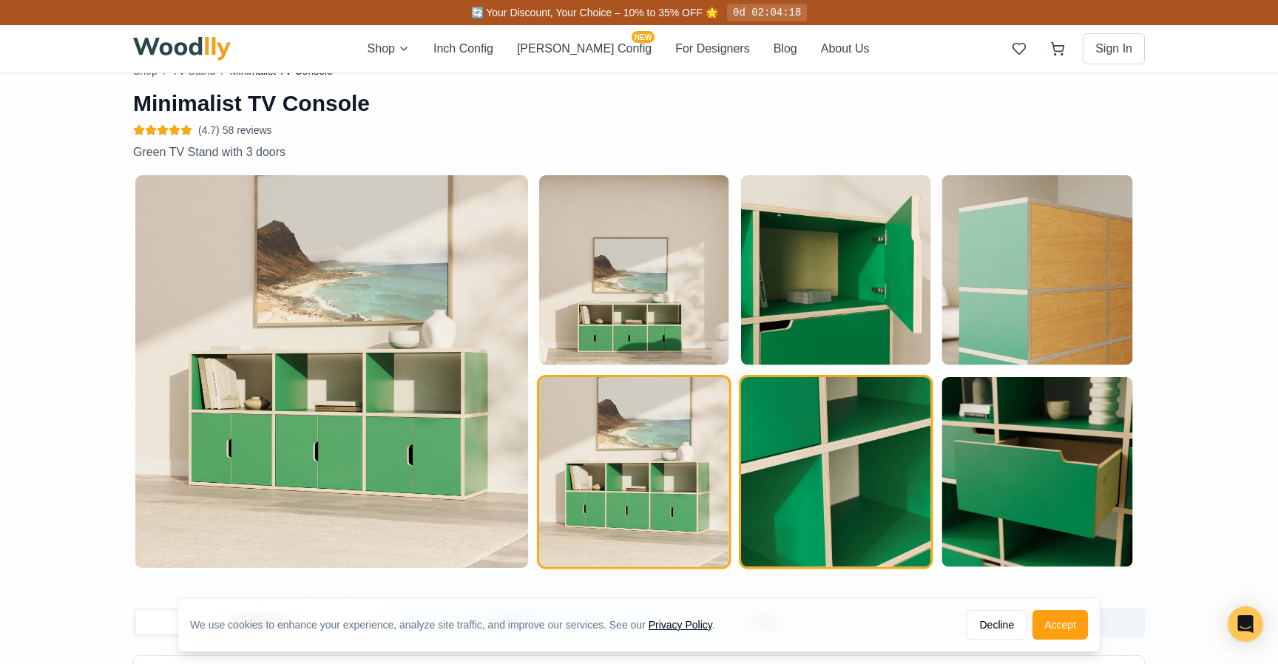
click at [799, 499] on img "button" at bounding box center [836, 472] width 190 height 190
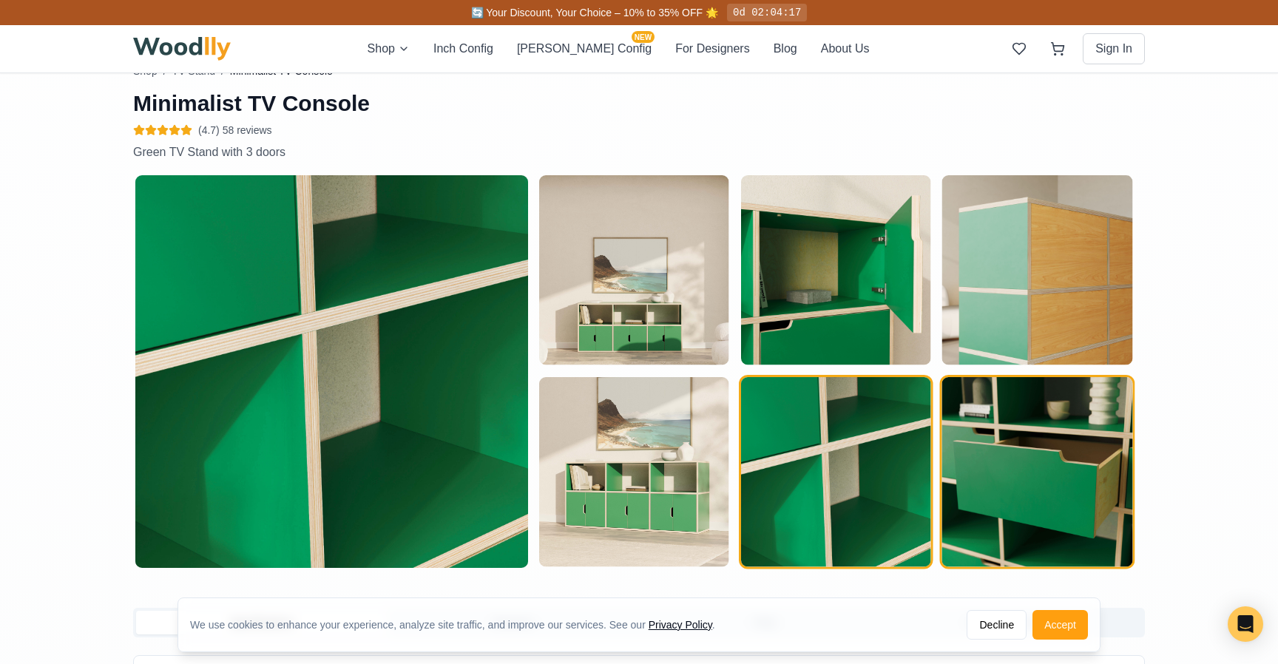
click at [1021, 485] on img "button" at bounding box center [1037, 472] width 190 height 190
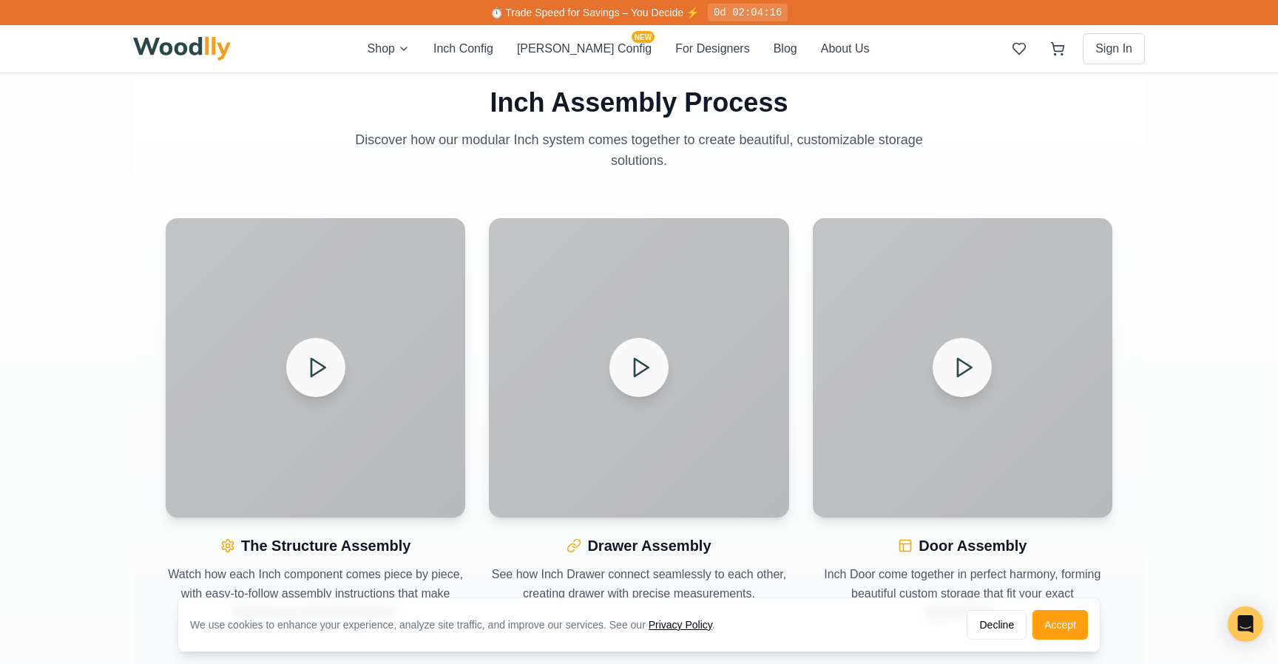
scroll to position [1600, 0]
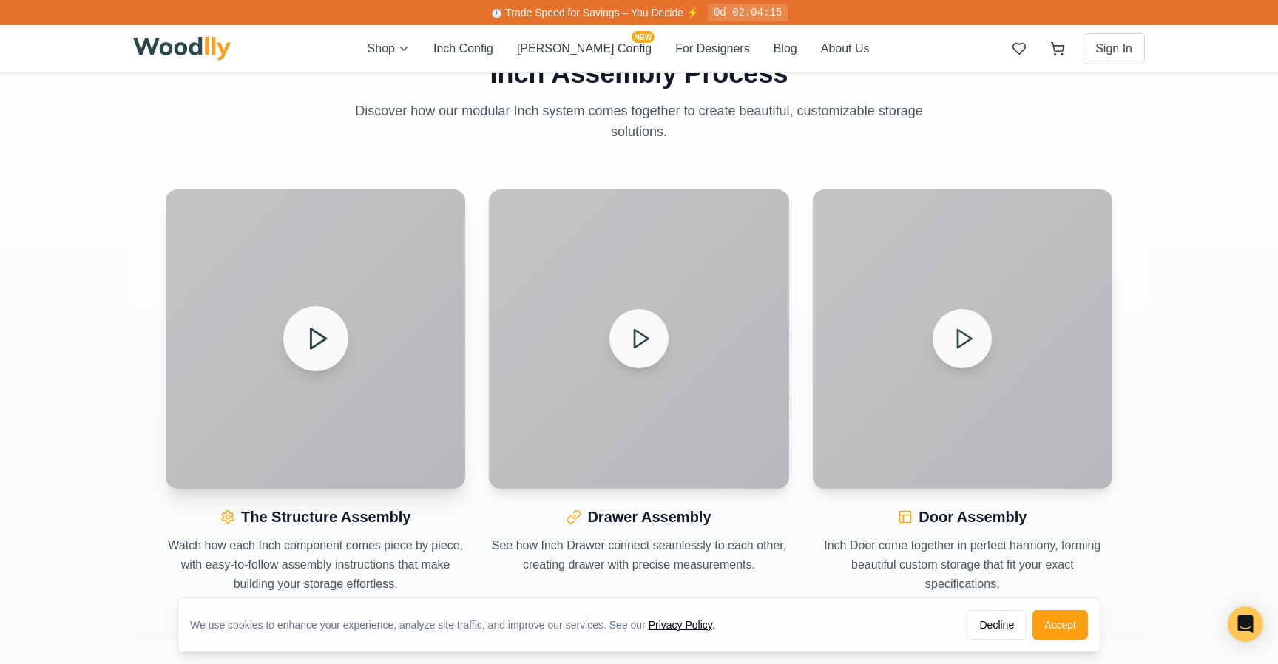
click at [297, 368] on div at bounding box center [316, 339] width 300 height 300
click at [325, 319] on button at bounding box center [315, 338] width 65 height 65
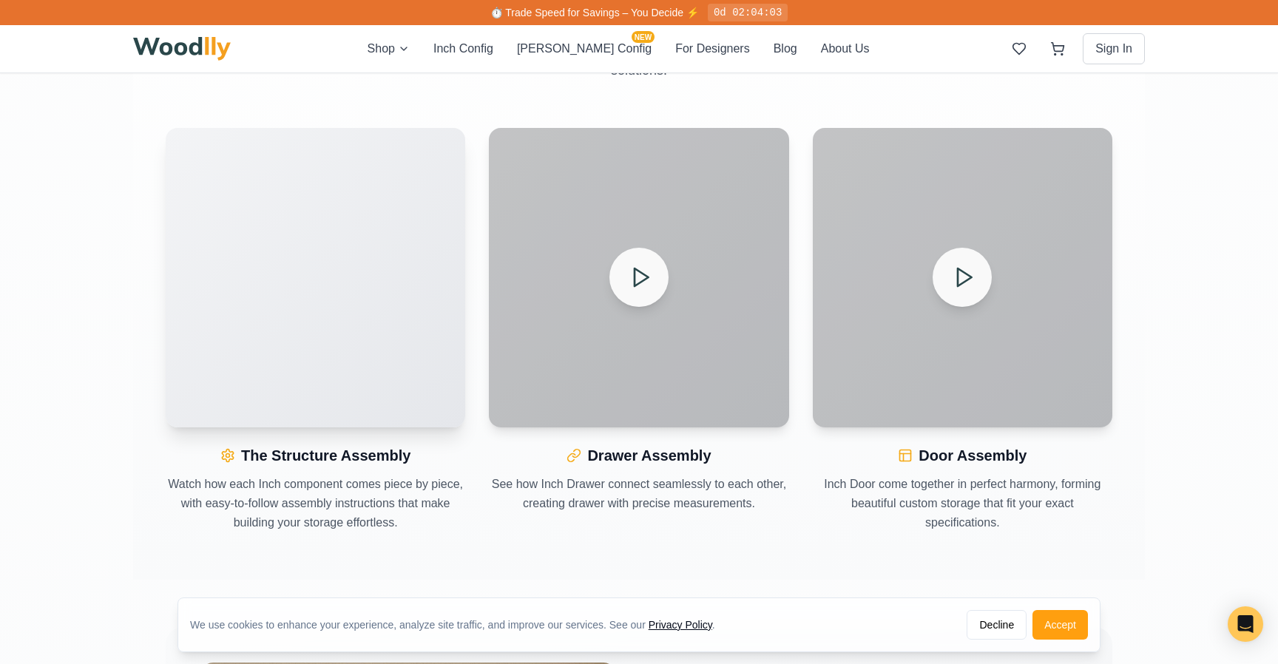
scroll to position [1648, 0]
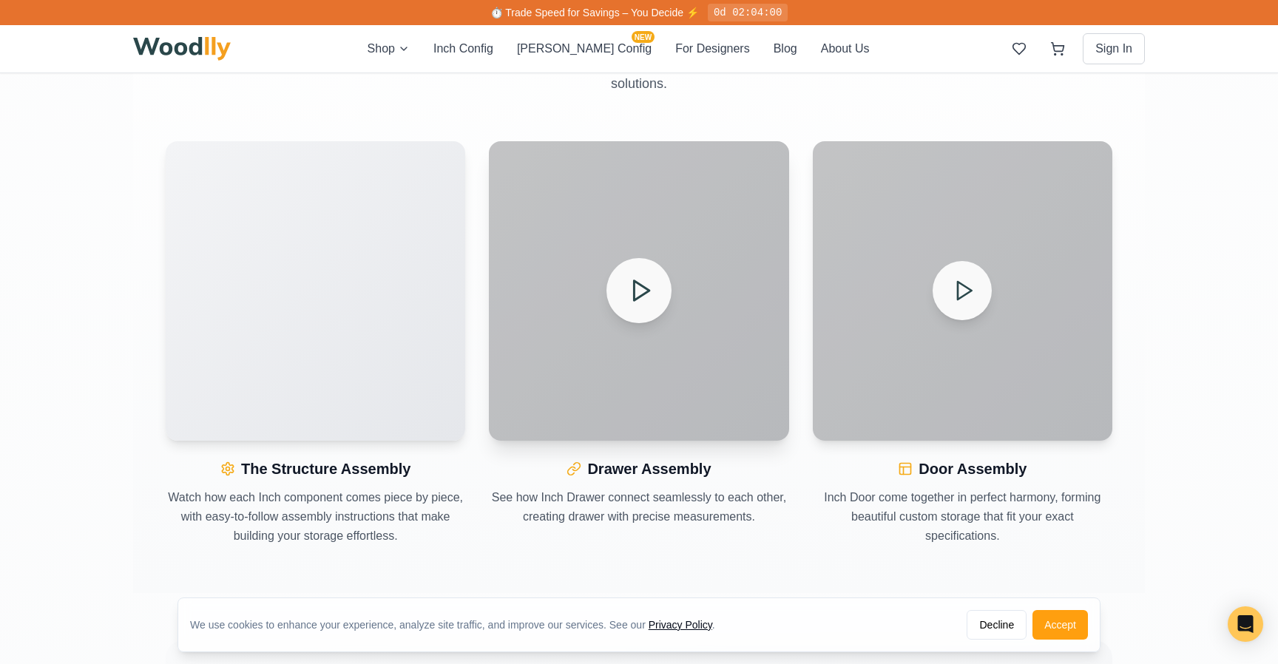
click at [619, 305] on button at bounding box center [638, 290] width 65 height 65
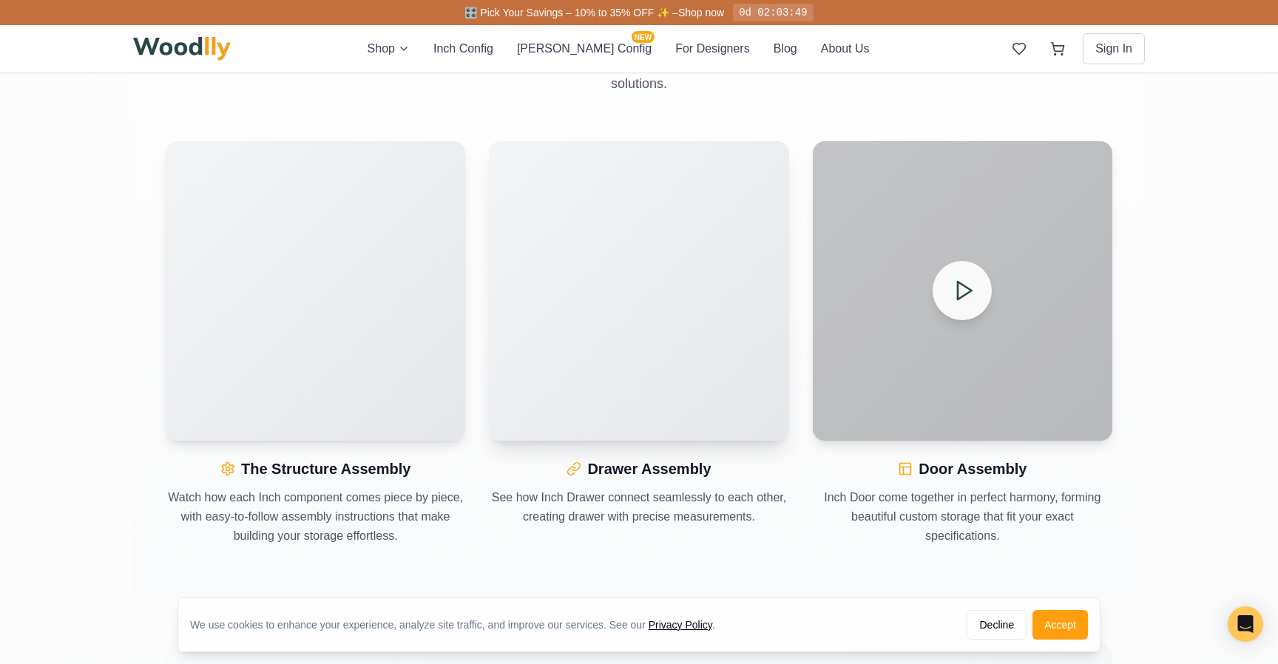
click at [619, 305] on video "Your browser does not support the video tag." at bounding box center [639, 291] width 300 height 300
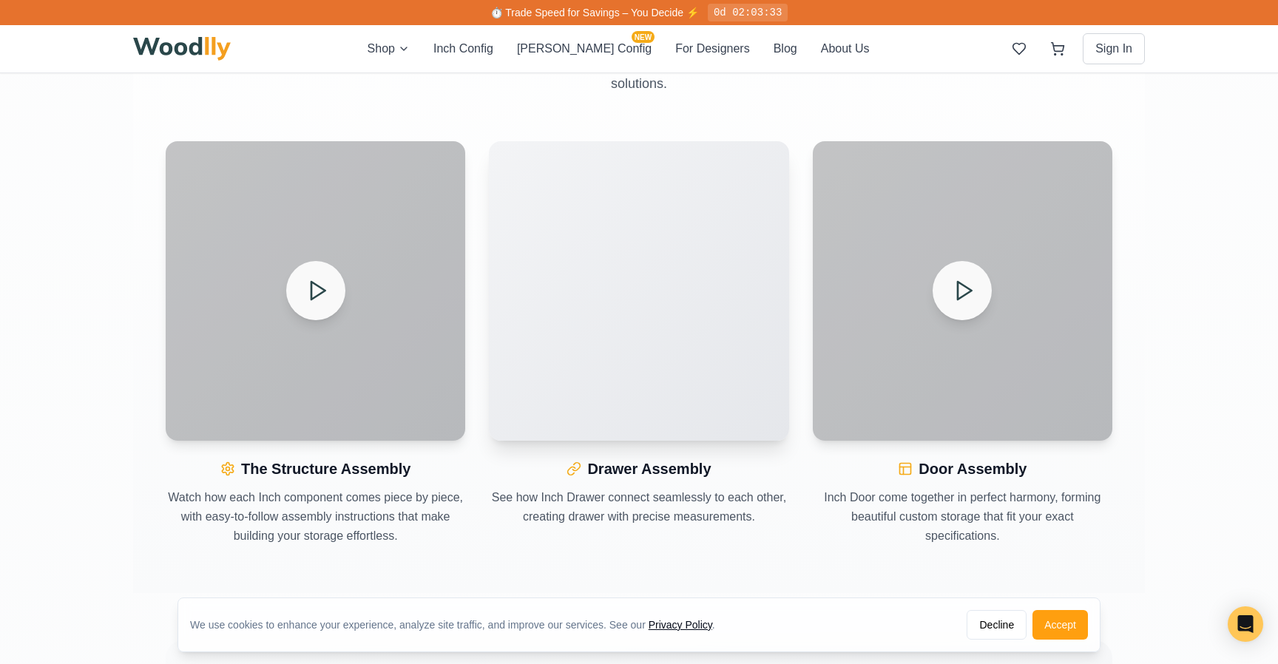
click at [677, 302] on video "Your browser does not support the video tag." at bounding box center [639, 291] width 300 height 300
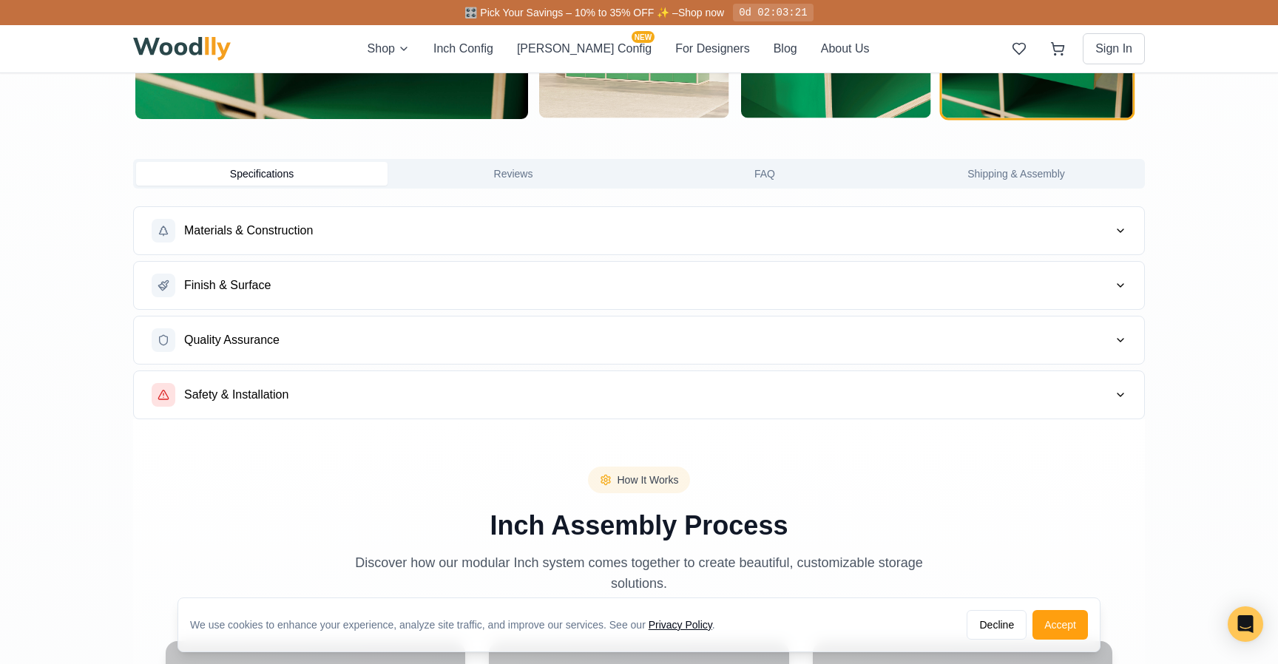
scroll to position [1117, 0]
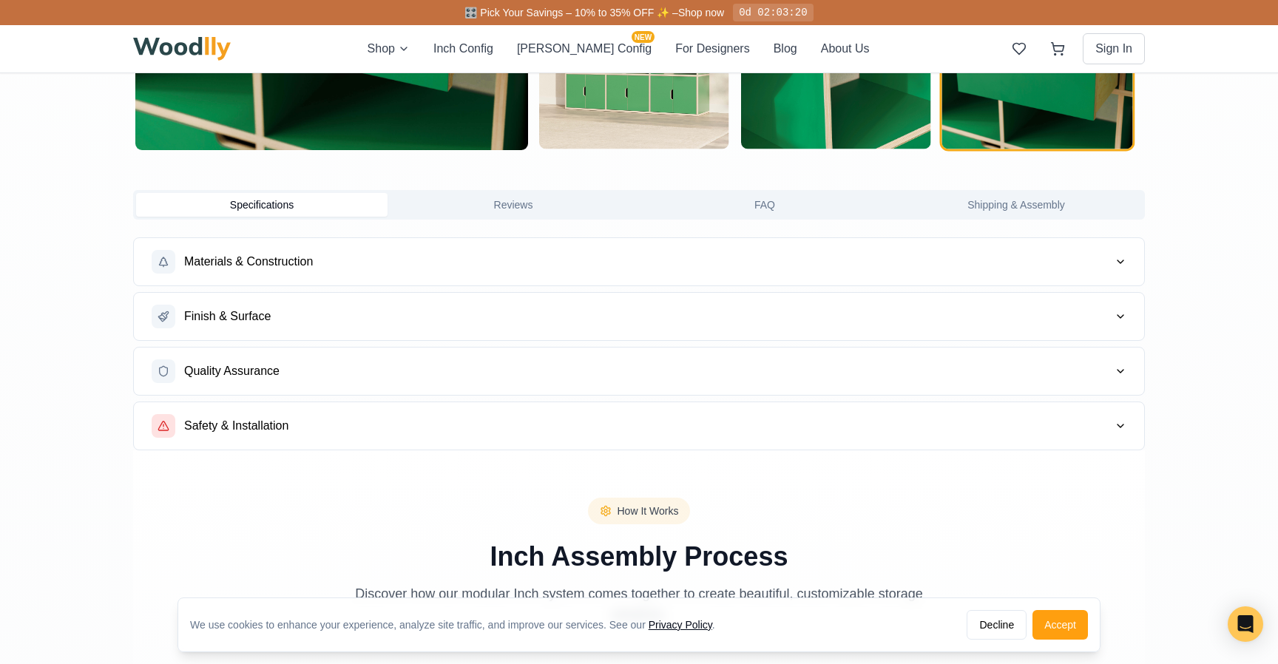
click at [858, 239] on button "Materials & Construction" at bounding box center [639, 261] width 1010 height 47
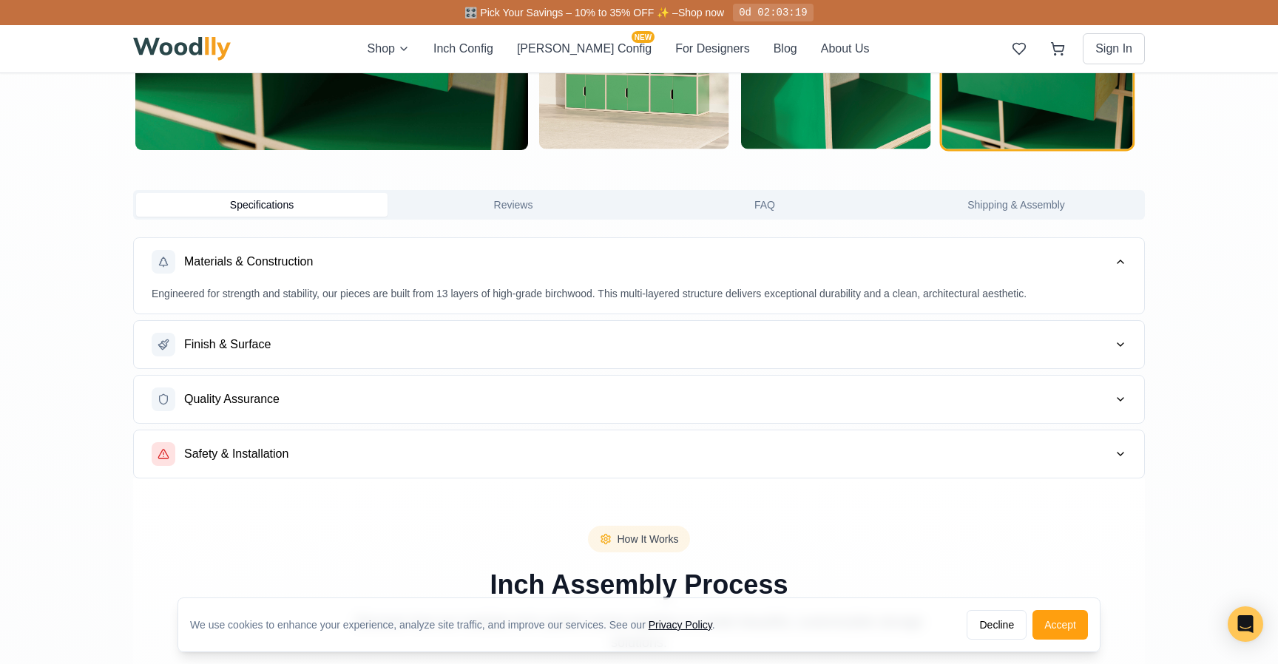
click at [817, 339] on button "Finish & Surface" at bounding box center [639, 344] width 1010 height 47
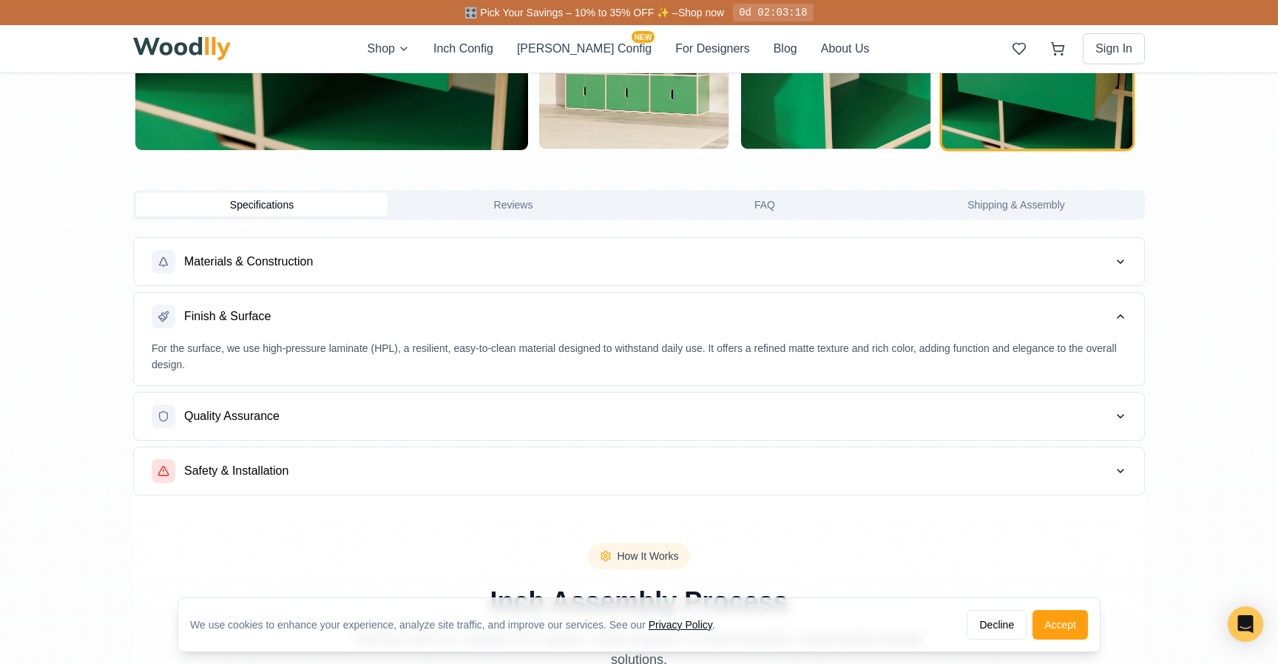
click at [799, 277] on button "Materials & Construction" at bounding box center [639, 261] width 1010 height 47
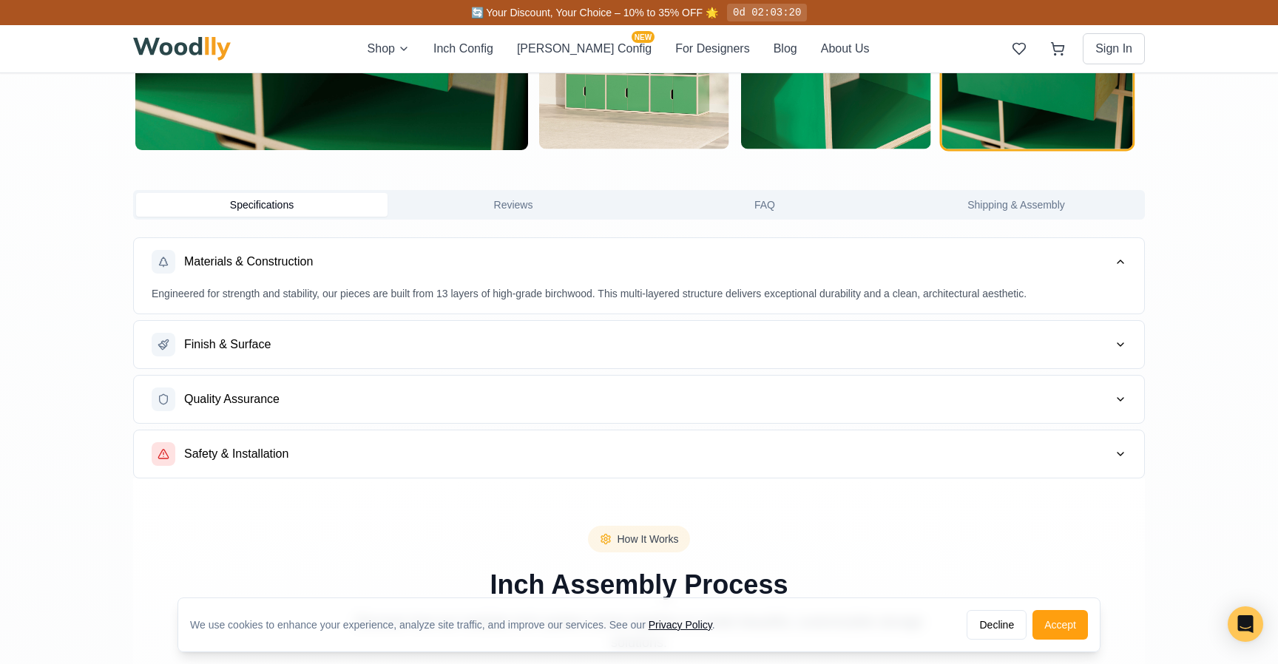
click at [794, 343] on button "Finish & Surface" at bounding box center [639, 344] width 1010 height 47
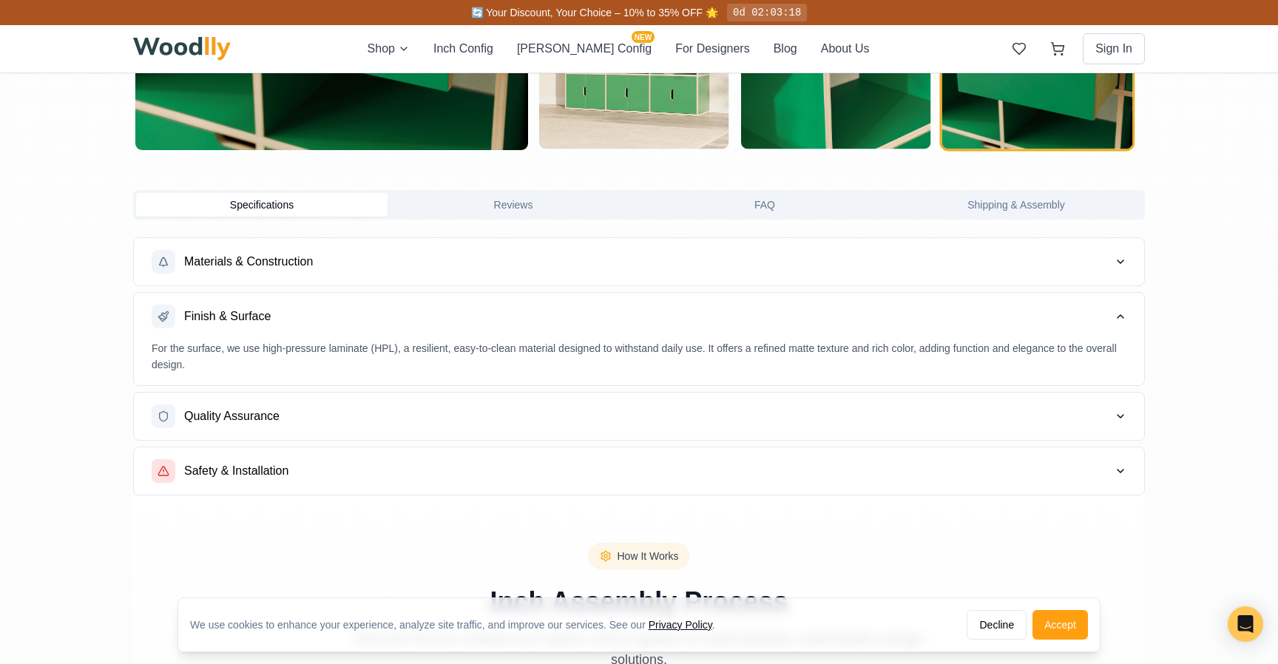
click at [811, 416] on button "Quality Assurance" at bounding box center [639, 416] width 1010 height 47
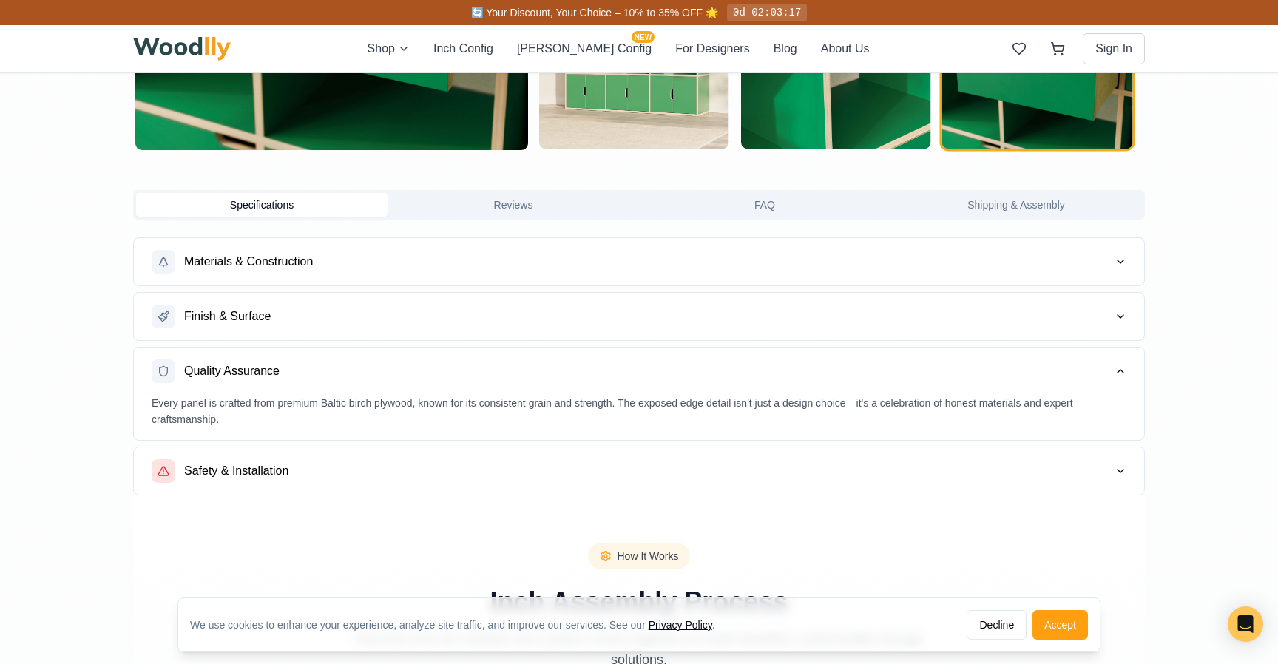
click at [818, 473] on button "Safety & Installation" at bounding box center [639, 470] width 1010 height 47
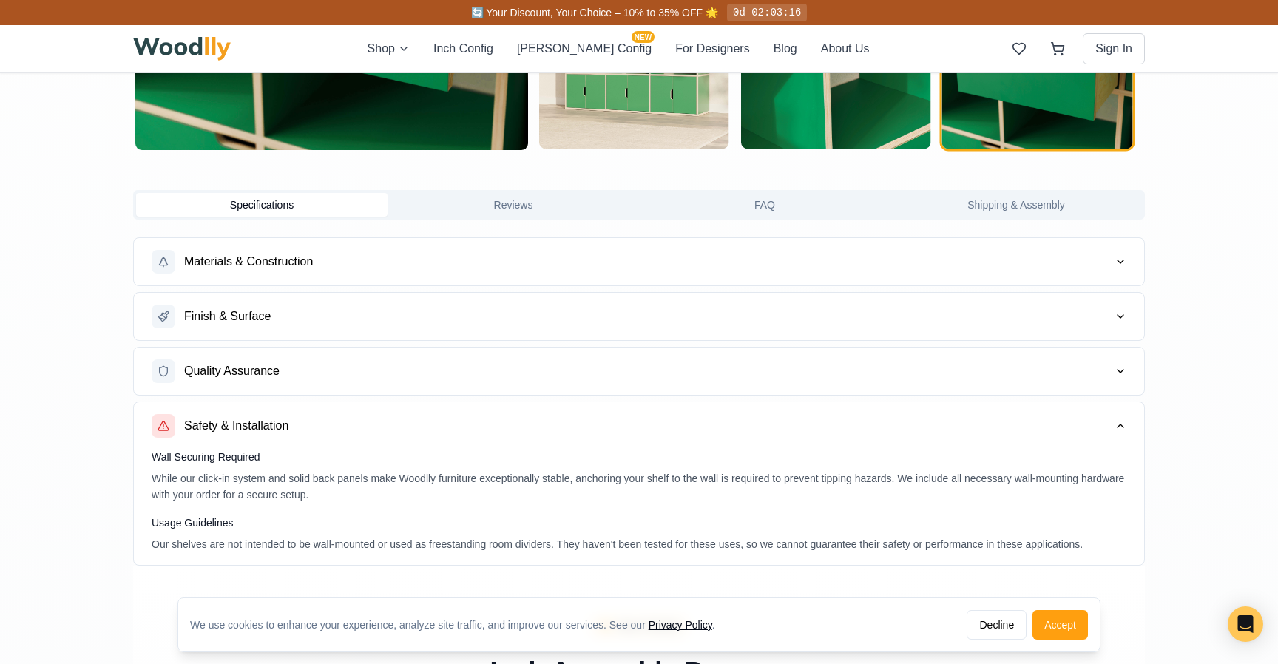
click at [547, 198] on button "Reviews" at bounding box center [513, 205] width 251 height 24
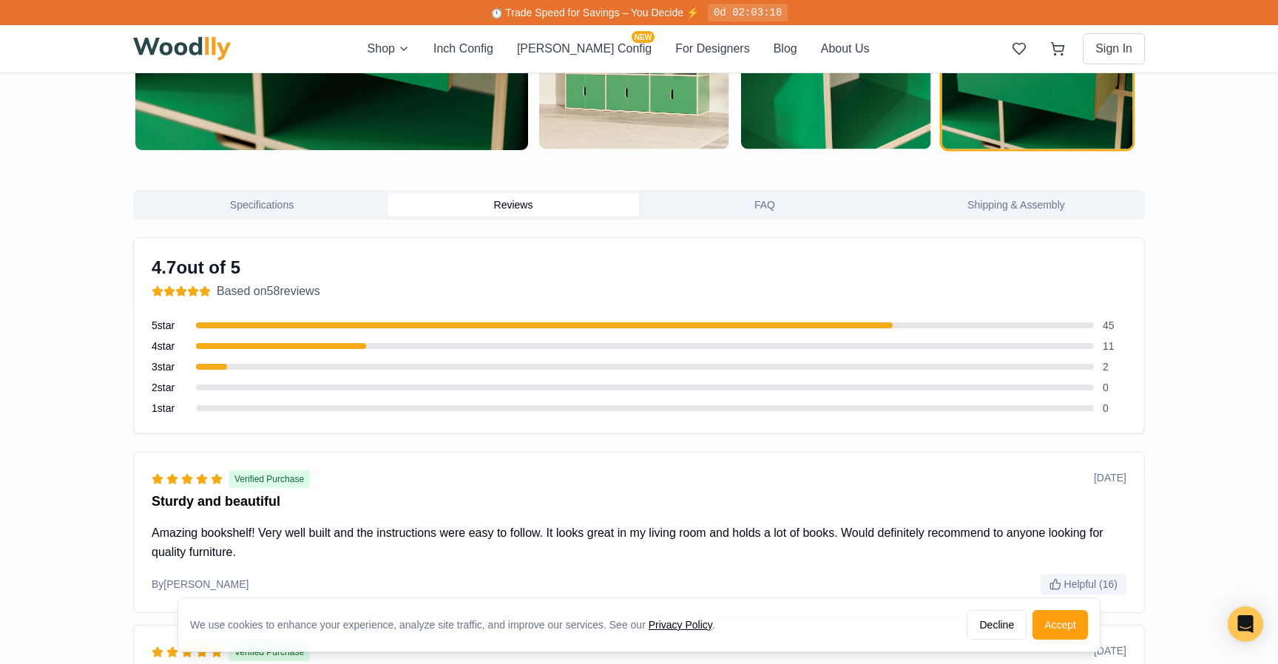
click at [745, 203] on button "FAQ" at bounding box center [764, 205] width 251 height 24
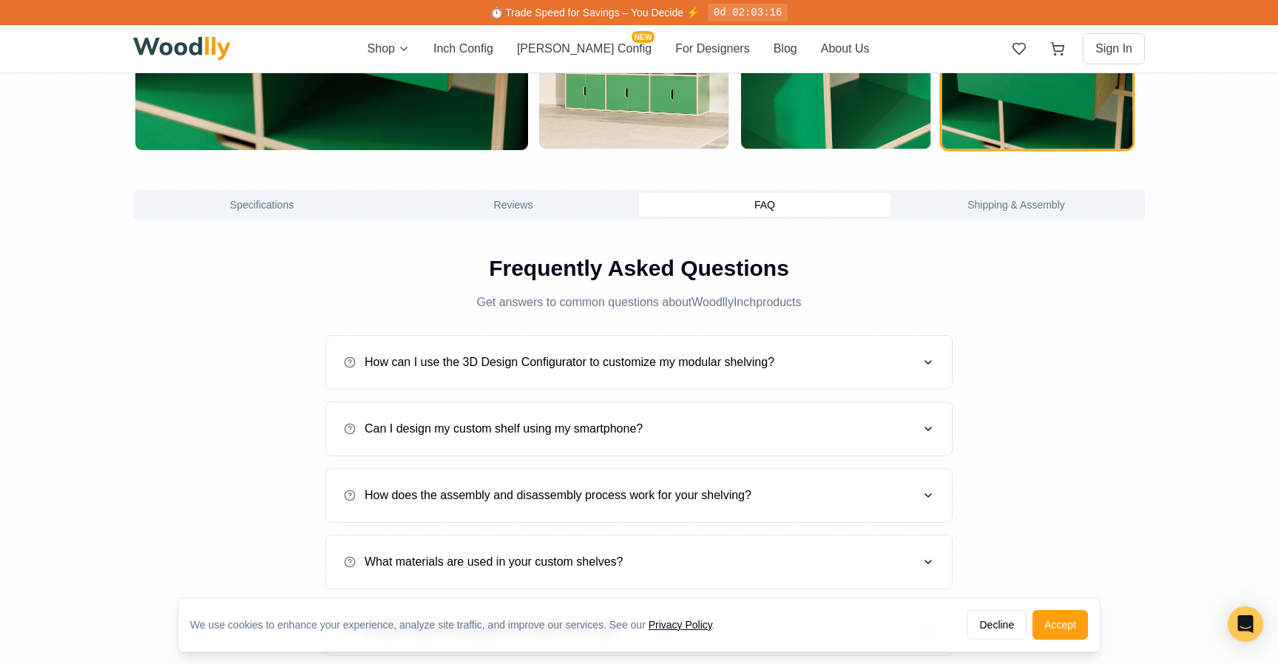
click at [1021, 197] on button "Shipping & Assembly" at bounding box center [1015, 205] width 251 height 24
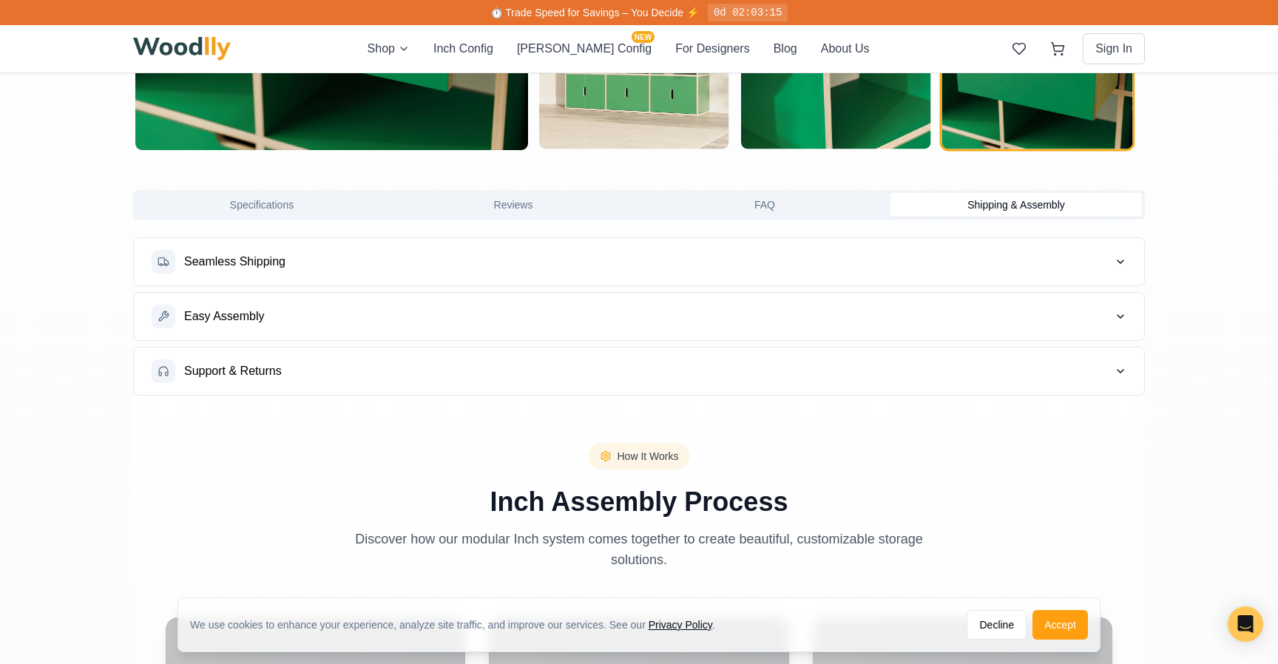
click at [298, 206] on button "Specifications" at bounding box center [261, 205] width 251 height 24
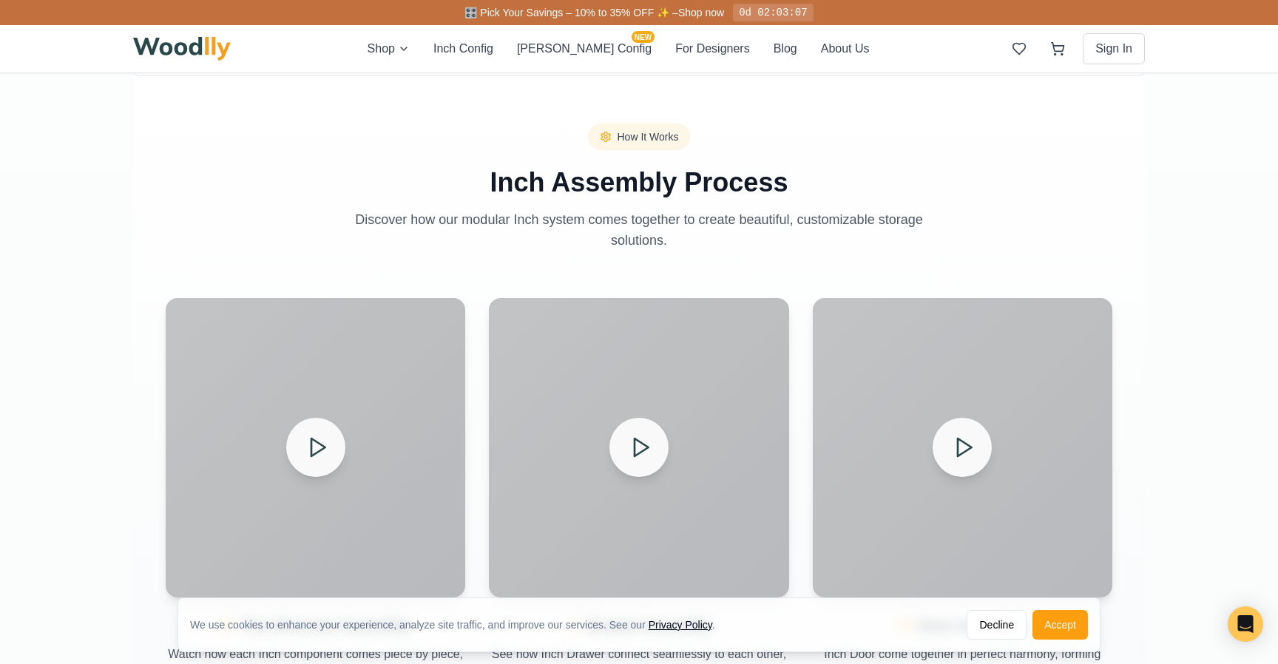
scroll to position [1657, 0]
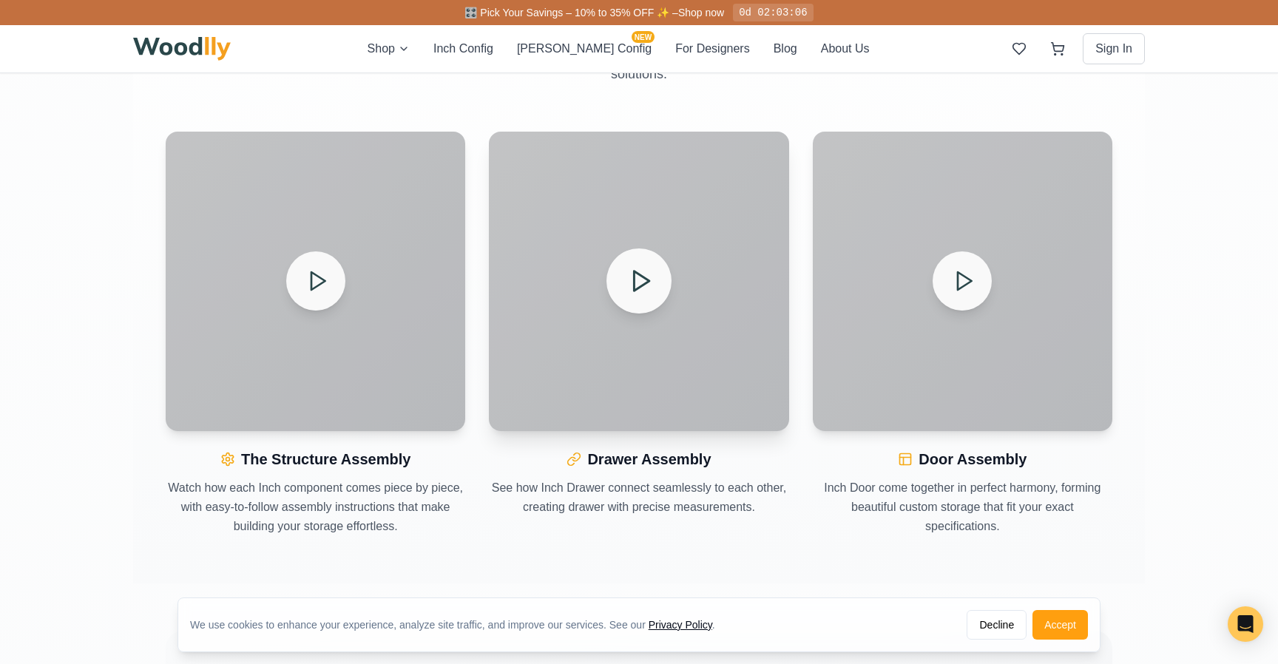
click at [632, 346] on div at bounding box center [639, 282] width 300 height 300
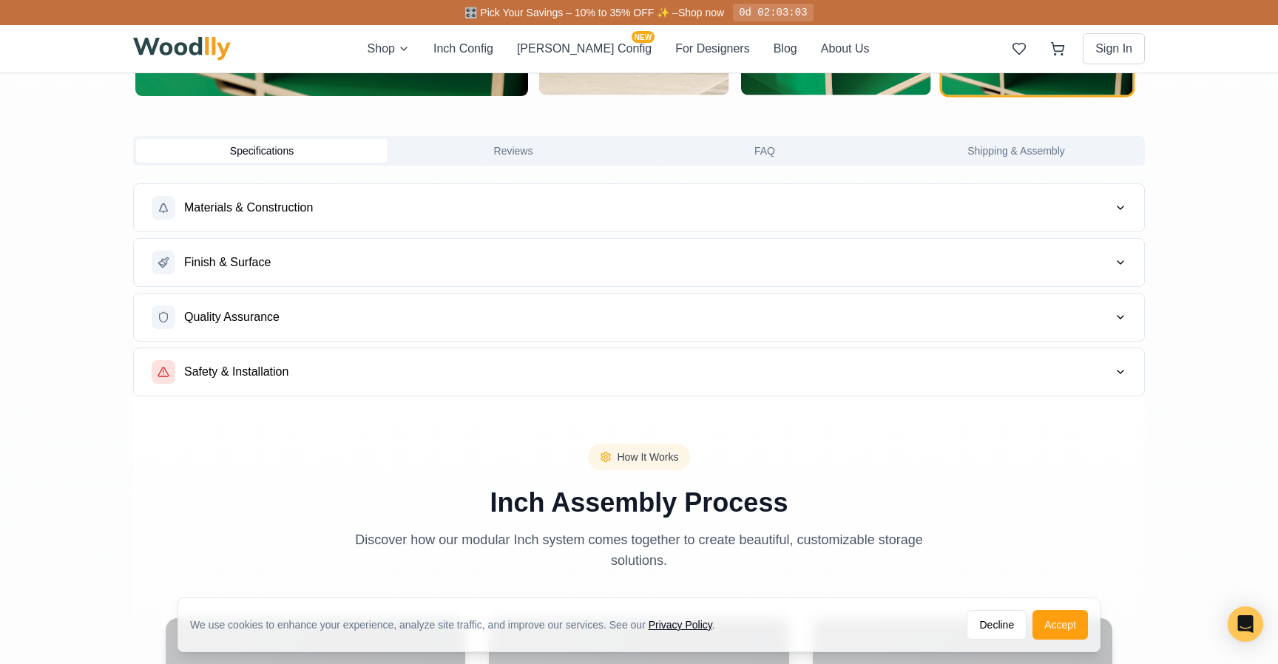
scroll to position [937, 0]
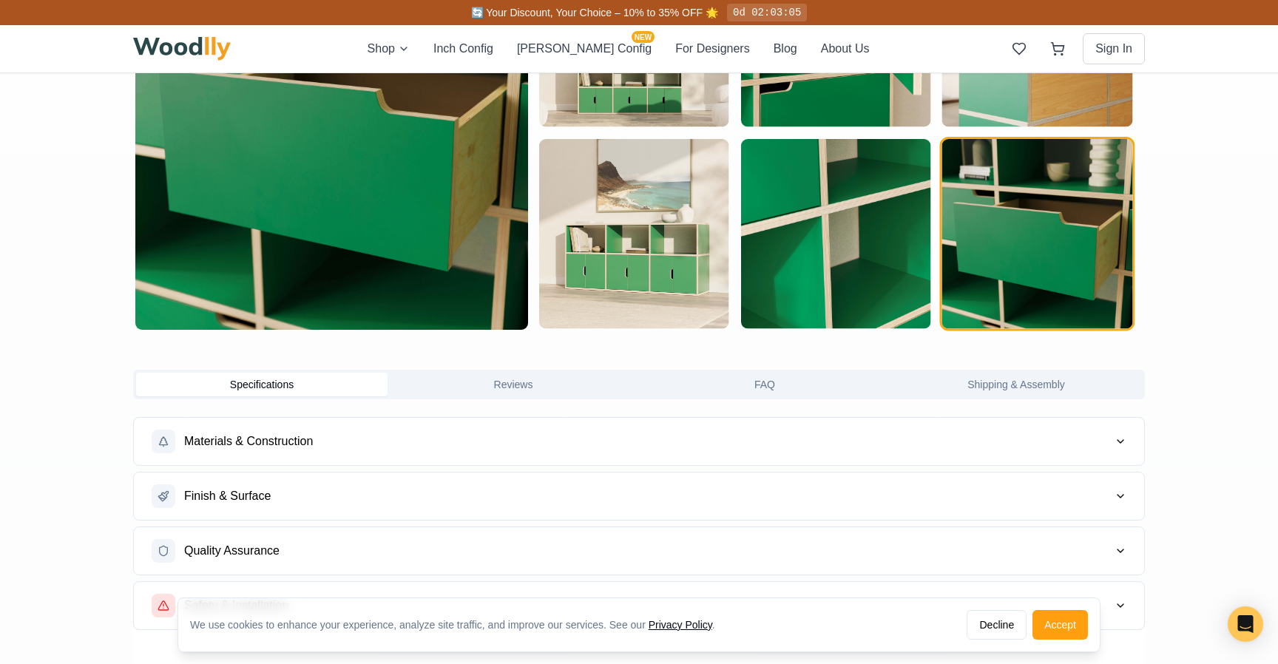
click at [759, 384] on button "FAQ" at bounding box center [764, 385] width 251 height 24
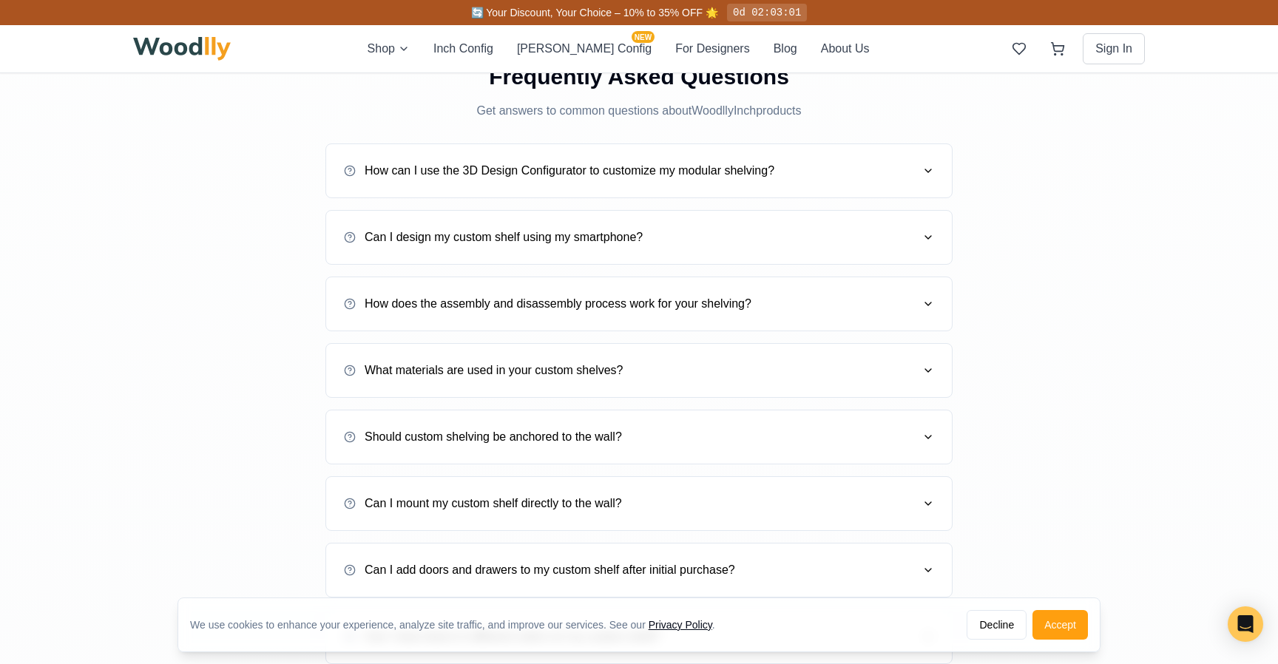
scroll to position [1329, 0]
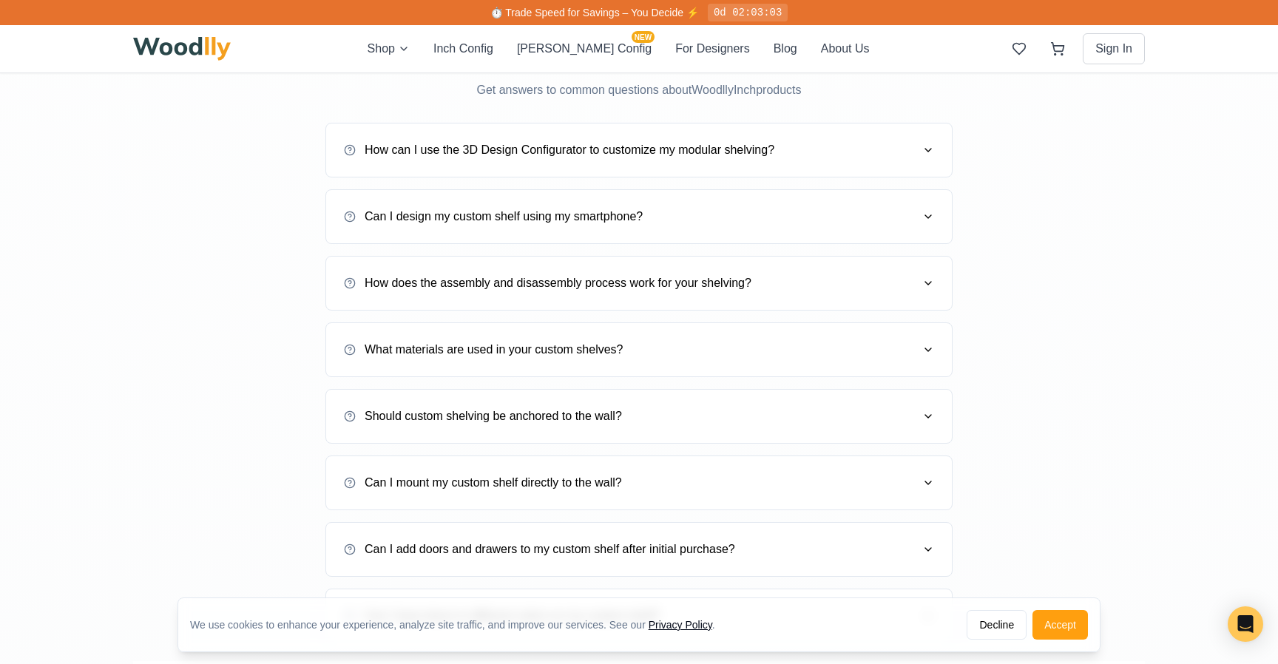
click at [685, 332] on button "What materials are used in your custom shelves?" at bounding box center [639, 349] width 590 height 41
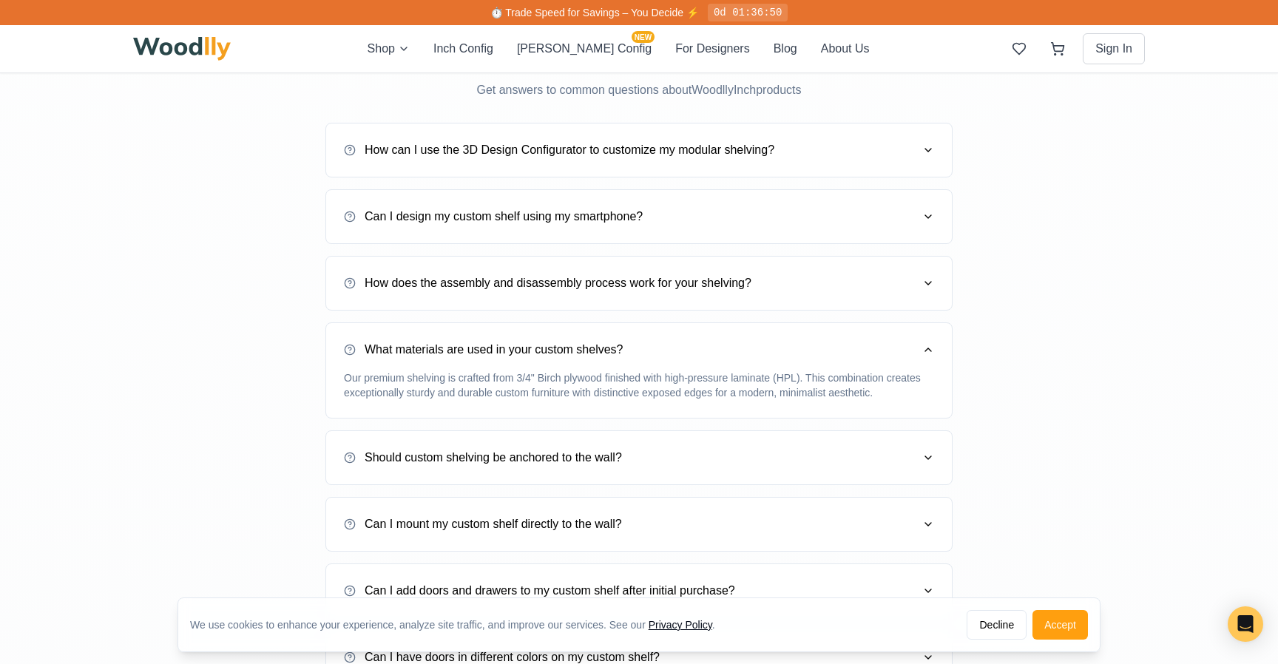
click at [1134, 283] on div "Frequently Asked Questions Get answers to common questions about WoodllyInch pr…" at bounding box center [639, 363] width 1012 height 677
